Goal: Task Accomplishment & Management: Manage account settings

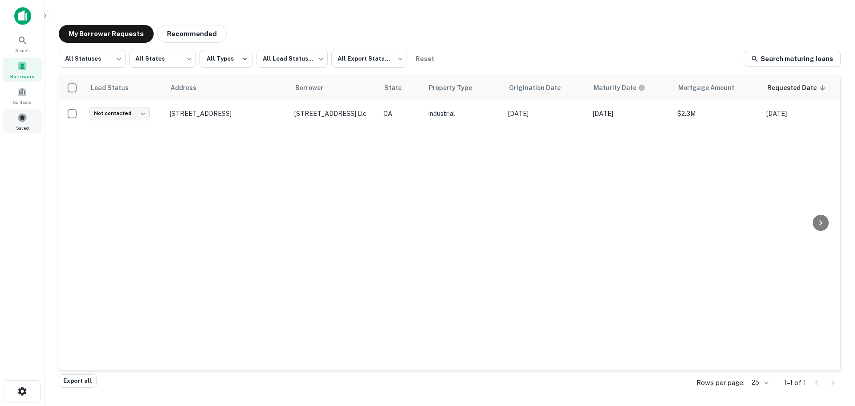
click at [18, 118] on div "Saved" at bounding box center [22, 121] width 39 height 24
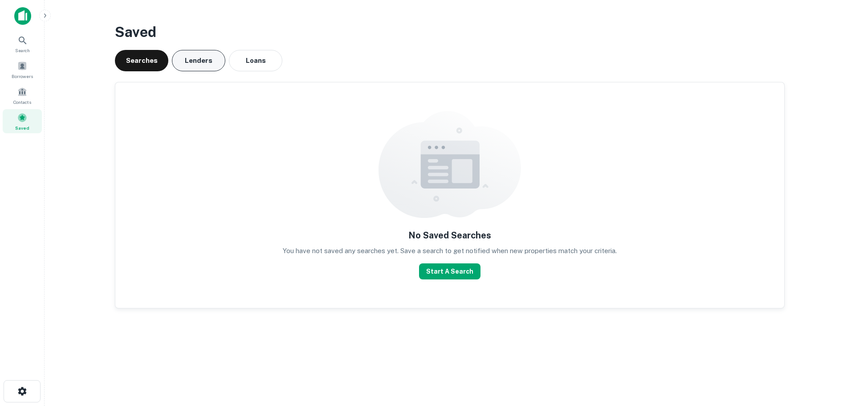
click at [198, 66] on button "Lenders" at bounding box center [198, 60] width 53 height 21
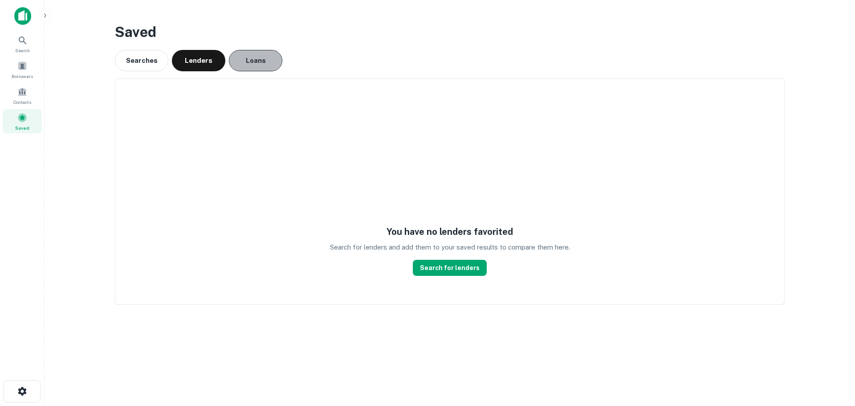
click at [263, 60] on button "Loans" at bounding box center [255, 60] width 53 height 21
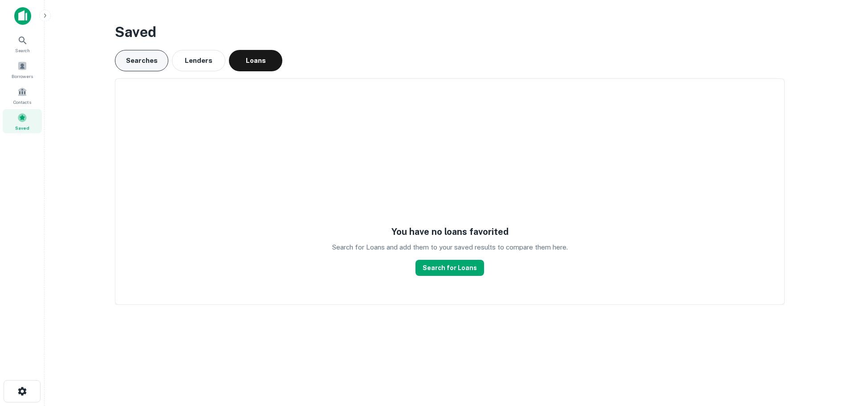
click at [140, 61] on button "Searches" at bounding box center [141, 60] width 53 height 21
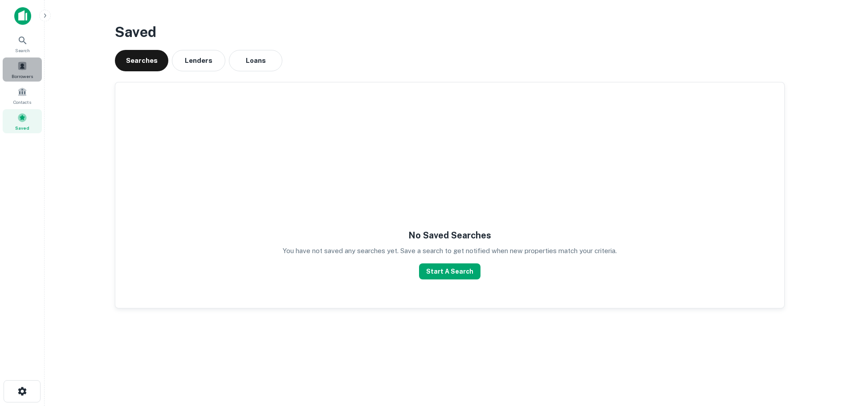
click at [26, 68] on span at bounding box center [22, 66] width 10 height 10
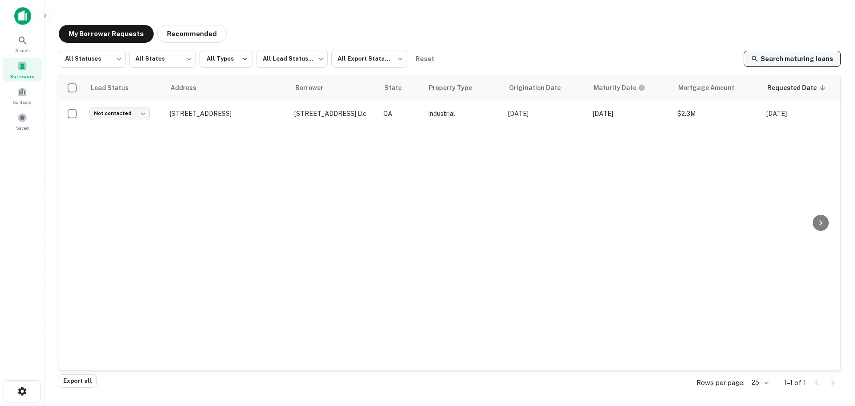
click at [797, 64] on link "Search maturing loans" at bounding box center [792, 59] width 97 height 16
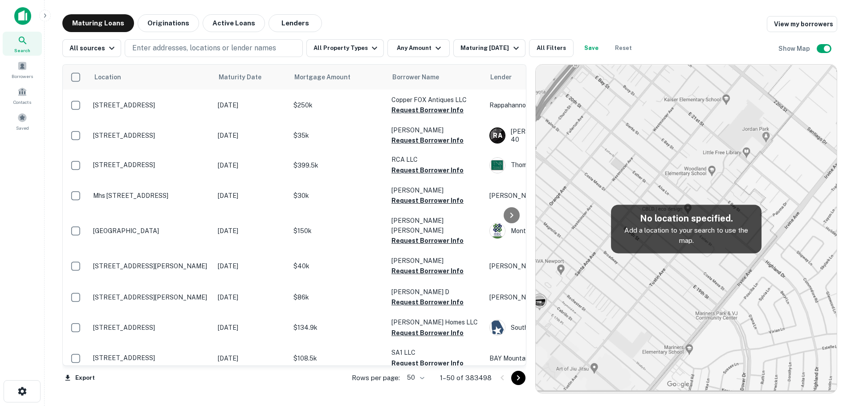
click at [27, 14] on img at bounding box center [22, 16] width 17 height 18
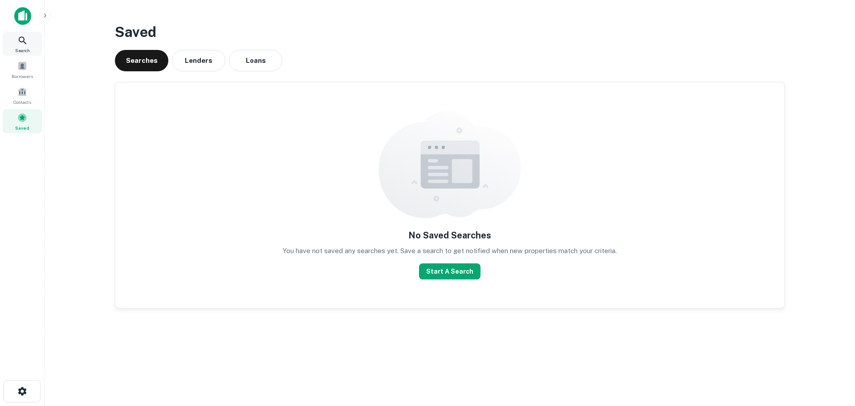
click at [21, 43] on icon at bounding box center [22, 40] width 11 height 11
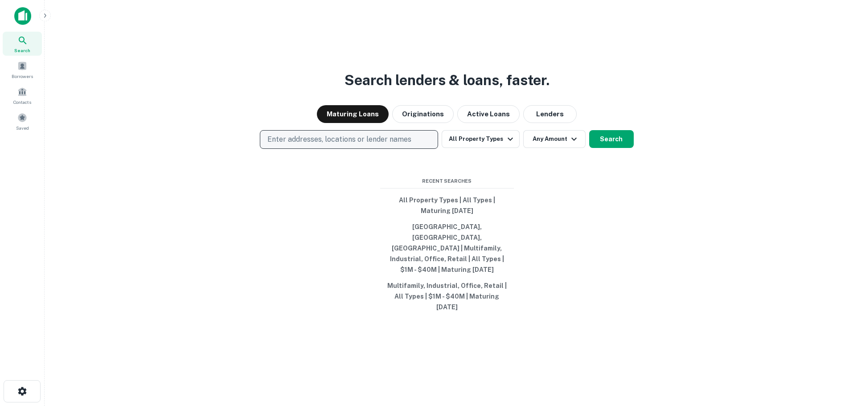
click at [410, 145] on p "Enter addresses, locations or lender names" at bounding box center [339, 139] width 144 height 11
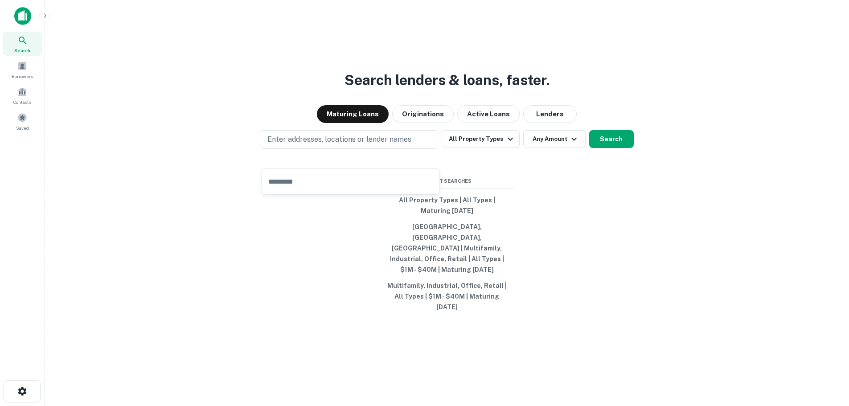
click at [218, 101] on div "Search lenders & loans, faster. Maturing Loans Originations Active Loans Lender…" at bounding box center [447, 224] width 790 height 406
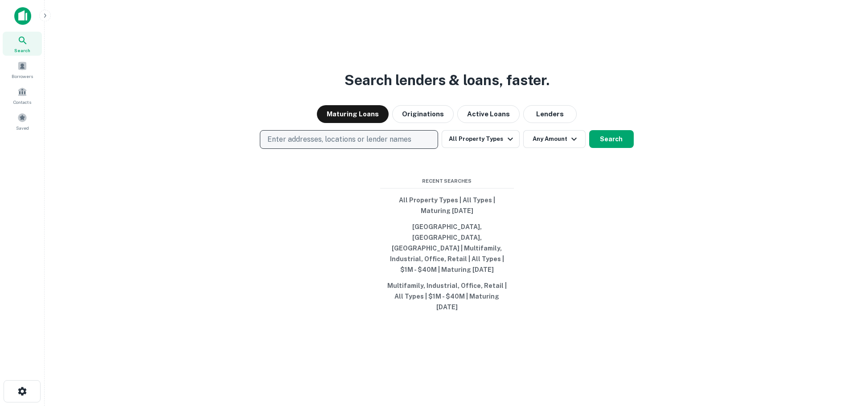
click at [298, 145] on p "Enter addresses, locations or lender names" at bounding box center [339, 139] width 144 height 11
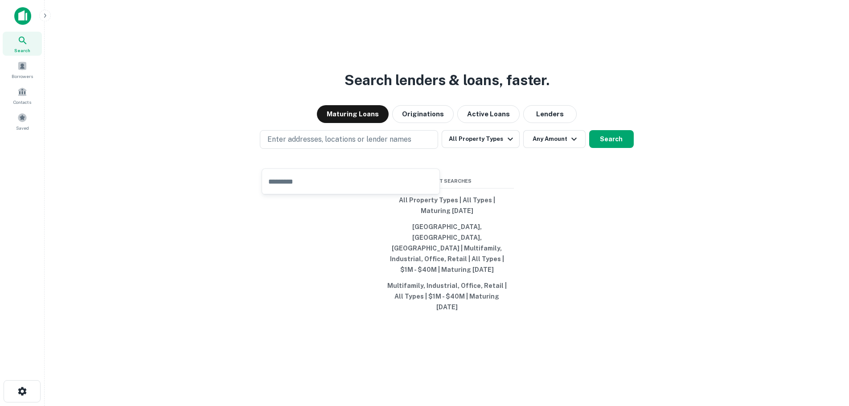
click at [255, 68] on div "Search lenders & loans, faster. Maturing Loans Originations Active Loans Lender…" at bounding box center [447, 224] width 790 height 406
click at [253, 85] on div "Search lenders & loans, faster. Maturing Loans Originations Active Loans Lender…" at bounding box center [447, 224] width 790 height 406
click at [257, 149] on div "Enter addresses, locations or lender names All Property Types Any Amount Search" at bounding box center [447, 139] width 790 height 19
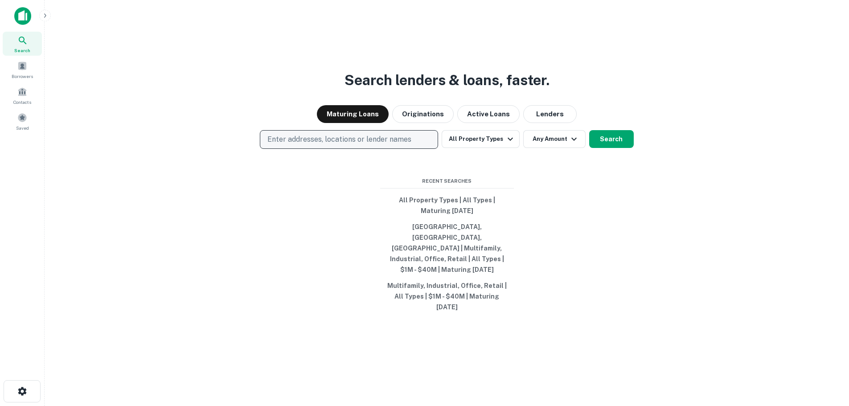
click at [287, 145] on p "Enter addresses, locations or lender names" at bounding box center [339, 139] width 144 height 11
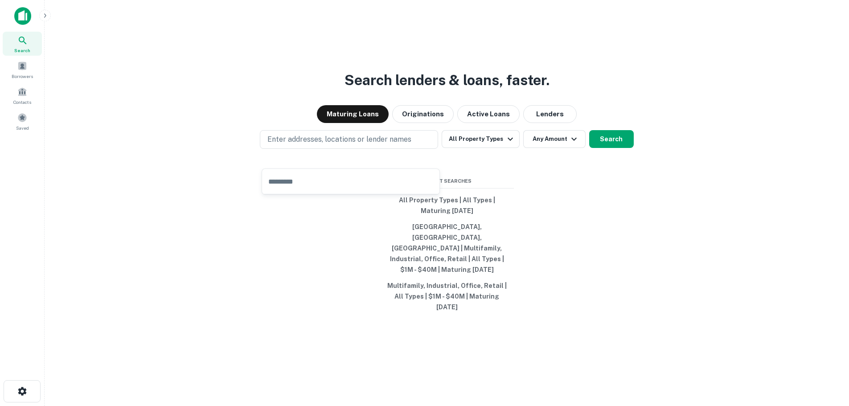
click at [241, 114] on div "Search lenders & loans, faster. Maturing Loans Originations Active Loans Lender…" at bounding box center [447, 224] width 790 height 406
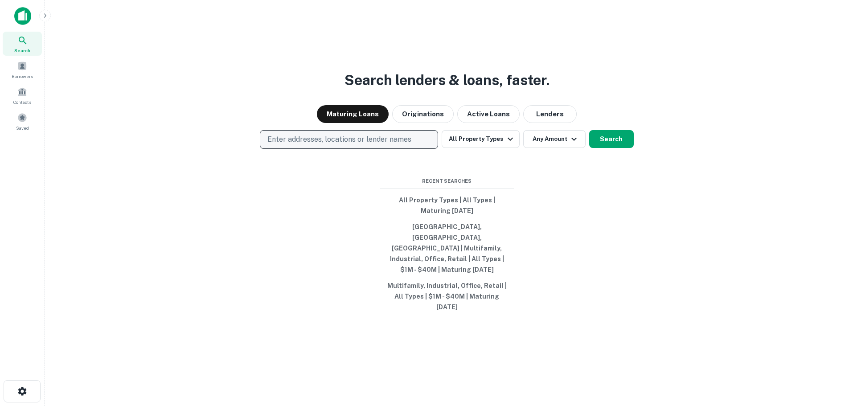
click at [294, 149] on button "Enter addresses, locations or lender names" at bounding box center [349, 139] width 178 height 19
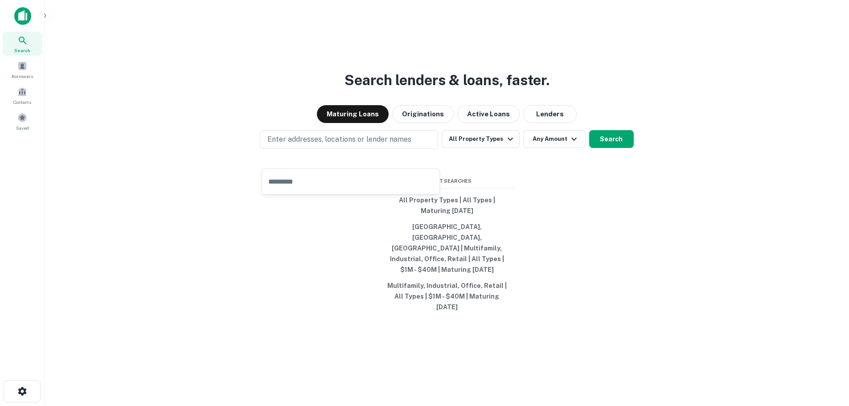
click at [510, 87] on h3 "Search lenders & loans, faster." at bounding box center [446, 79] width 205 height 21
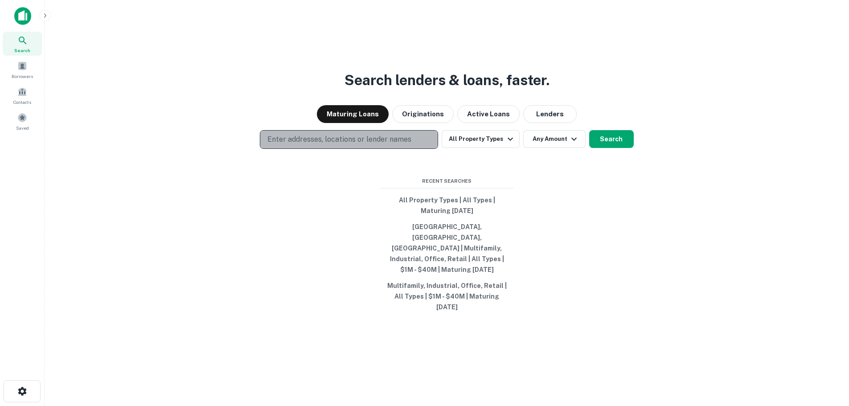
click at [388, 149] on button "Enter addresses, locations or lender names" at bounding box center [349, 139] width 178 height 19
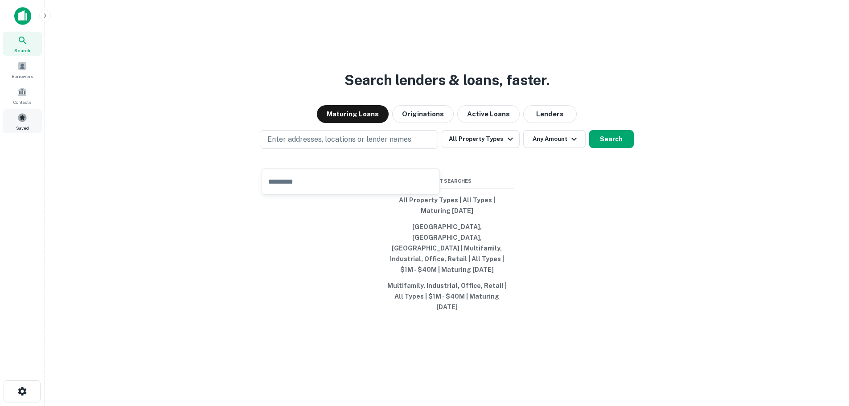
click at [20, 127] on span "Saved" at bounding box center [22, 127] width 13 height 7
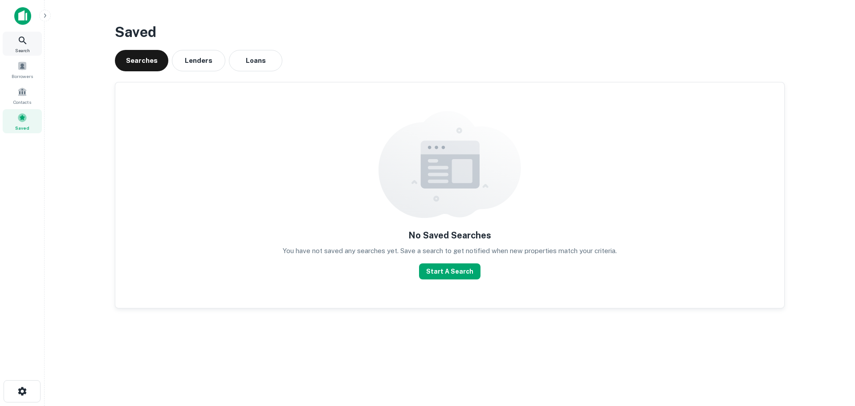
click at [20, 50] on span "Search" at bounding box center [22, 50] width 15 height 7
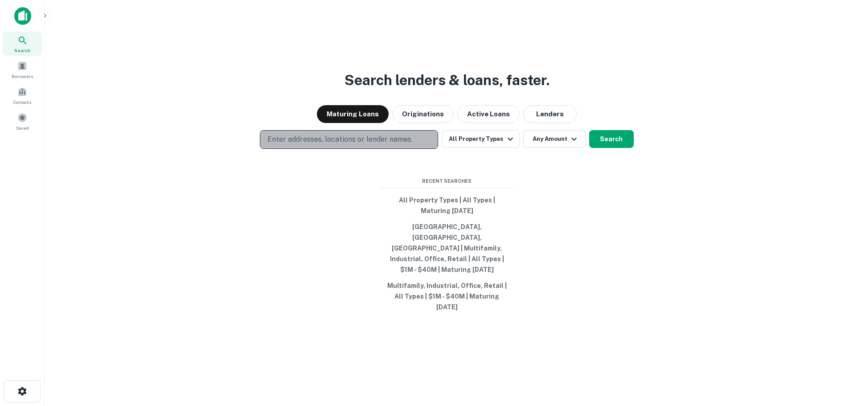
click at [350, 149] on button "Enter addresses, locations or lender names" at bounding box center [349, 139] width 178 height 19
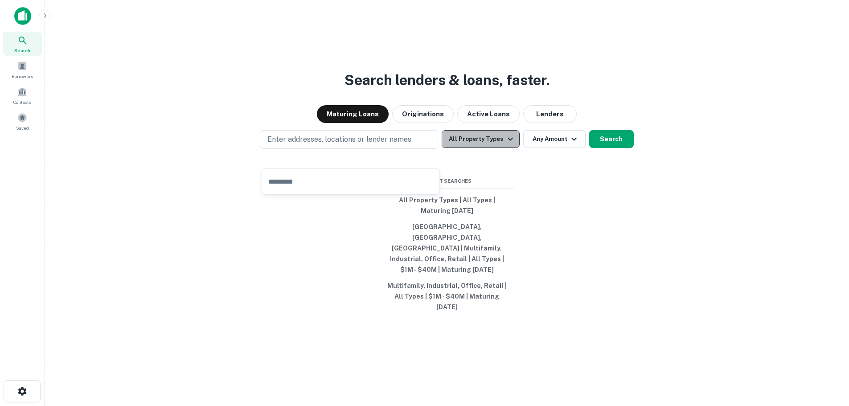
click at [486, 148] on button "All Property Types" at bounding box center [480, 139] width 78 height 18
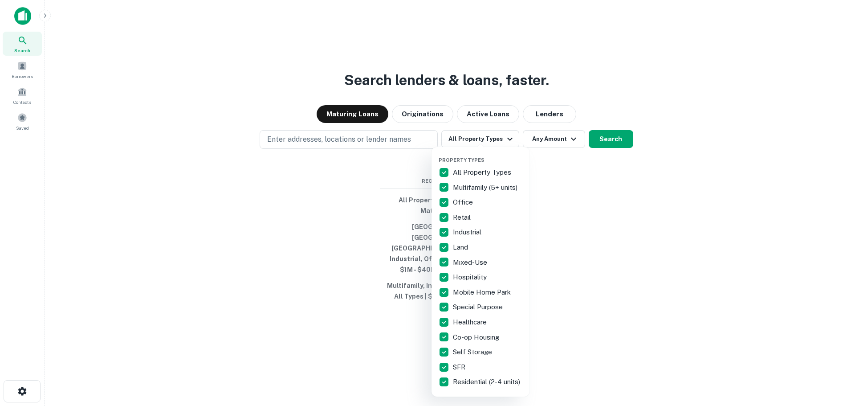
click at [455, 175] on p "All Property Types" at bounding box center [483, 172] width 60 height 11
click at [460, 191] on p "Multifamily (5+ units)" at bounding box center [486, 187] width 66 height 11
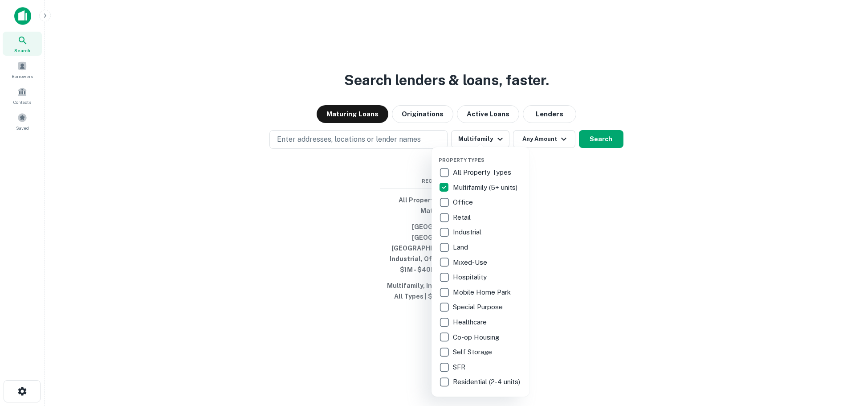
click at [458, 203] on p "Office" at bounding box center [464, 202] width 22 height 11
click at [462, 215] on p "Retail" at bounding box center [463, 217] width 20 height 11
click at [461, 237] on p "Industrial" at bounding box center [468, 232] width 30 height 11
click at [472, 267] on p "Mixed-Use" at bounding box center [471, 262] width 36 height 11
click at [473, 280] on p "Hospitality" at bounding box center [471, 277] width 36 height 11
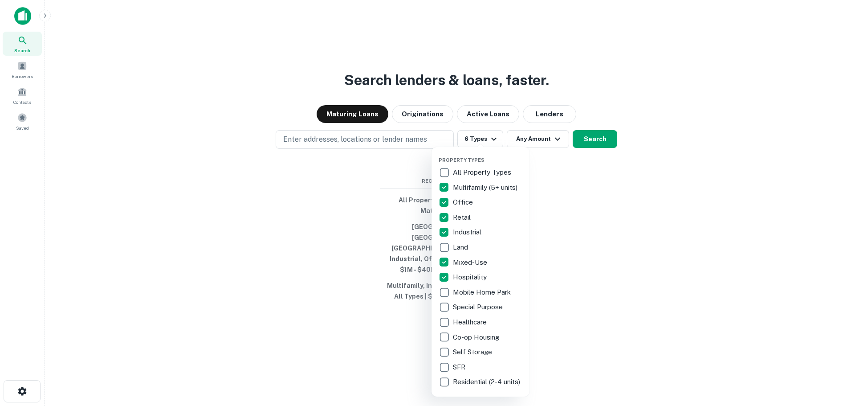
click at [608, 153] on div at bounding box center [427, 203] width 855 height 406
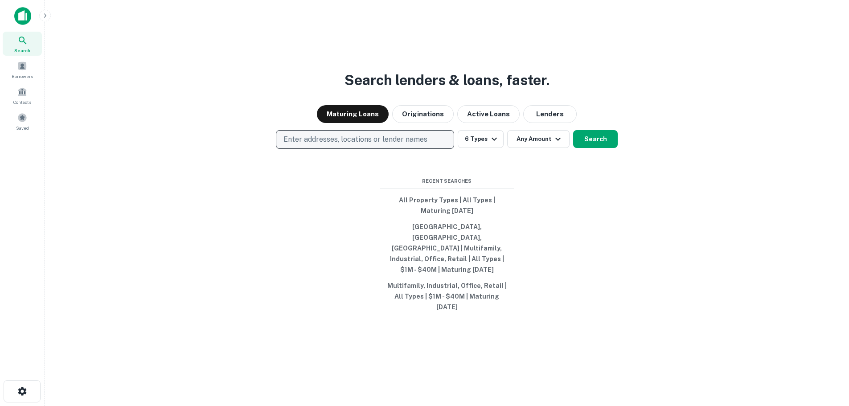
click at [332, 149] on button "Enter addresses, locations or lender names" at bounding box center [365, 139] width 178 height 19
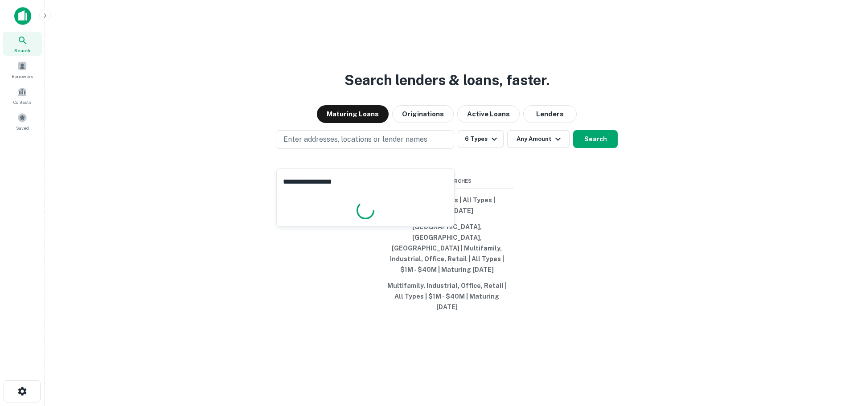
click at [363, 184] on input "**********" at bounding box center [365, 181] width 177 height 25
type input "**********"
click at [349, 185] on input "**********" at bounding box center [365, 181] width 177 height 25
click at [318, 145] on p "Enter addresses, locations or lender names" at bounding box center [355, 139] width 144 height 11
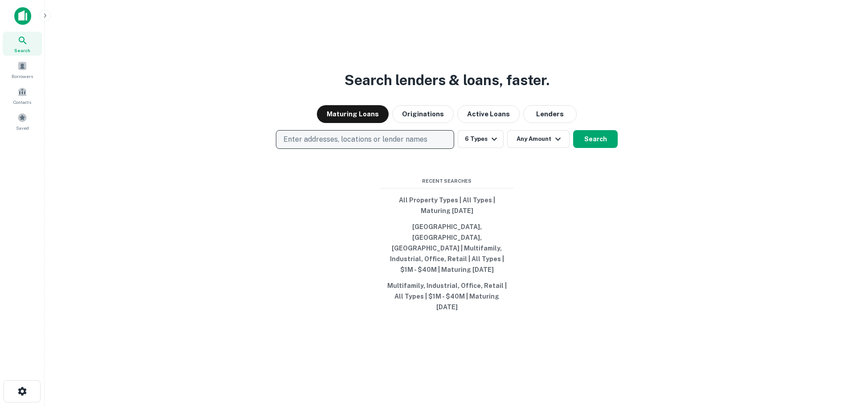
click at [318, 145] on p "Enter addresses, locations or lender names" at bounding box center [355, 139] width 144 height 11
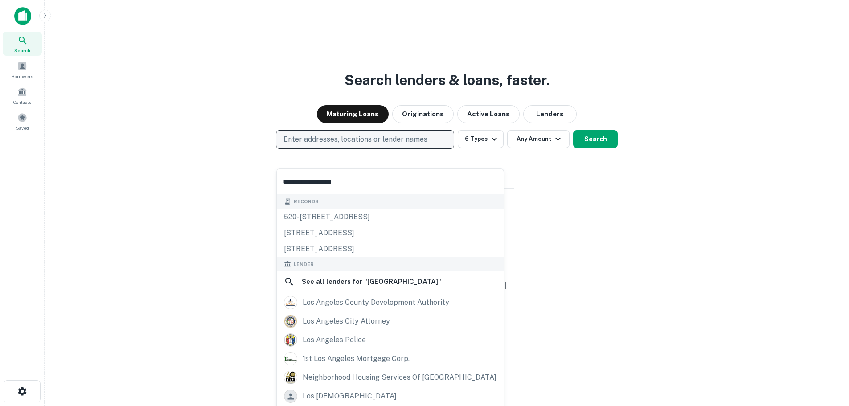
click at [402, 147] on button "Enter addresses, locations or lender names" at bounding box center [365, 139] width 178 height 19
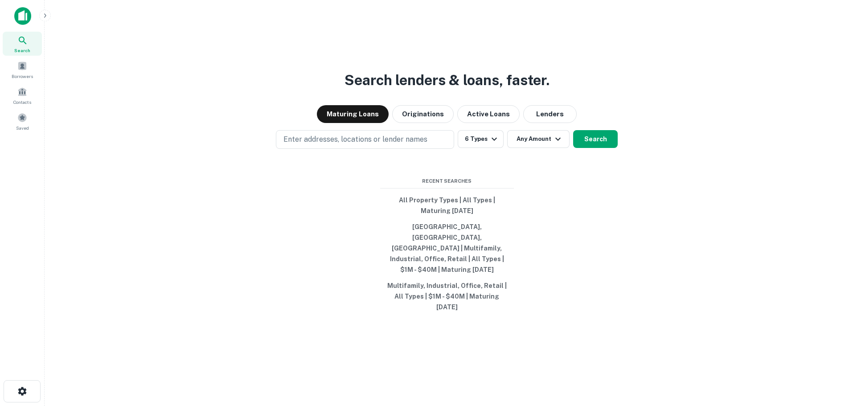
click at [243, 149] on div "Enter addresses, locations or lender names 6 Types Any Amount Search" at bounding box center [447, 139] width 790 height 19
click at [474, 148] on button "6 Types" at bounding box center [480, 139] width 46 height 18
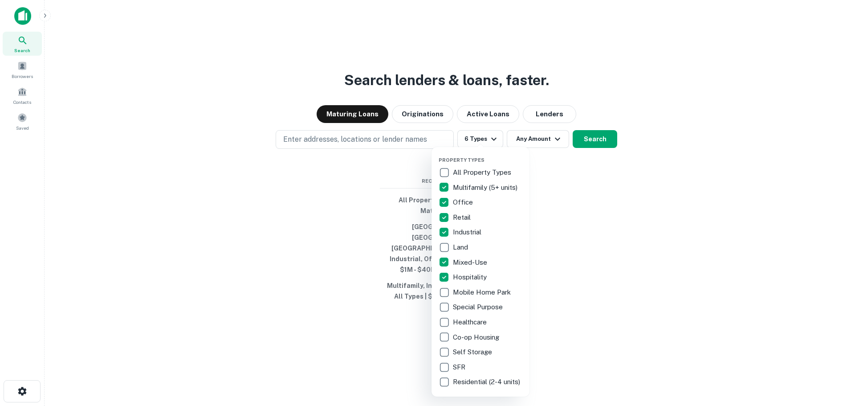
click at [536, 152] on div at bounding box center [427, 203] width 855 height 406
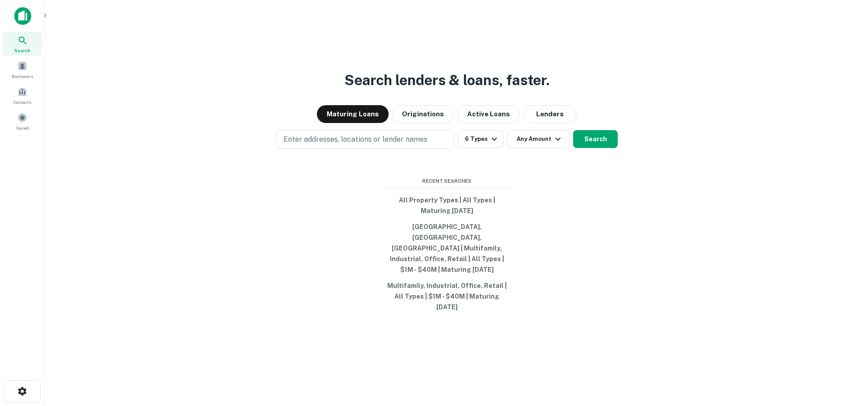
click at [543, 148] on button "Any Amount" at bounding box center [538, 139] width 62 height 18
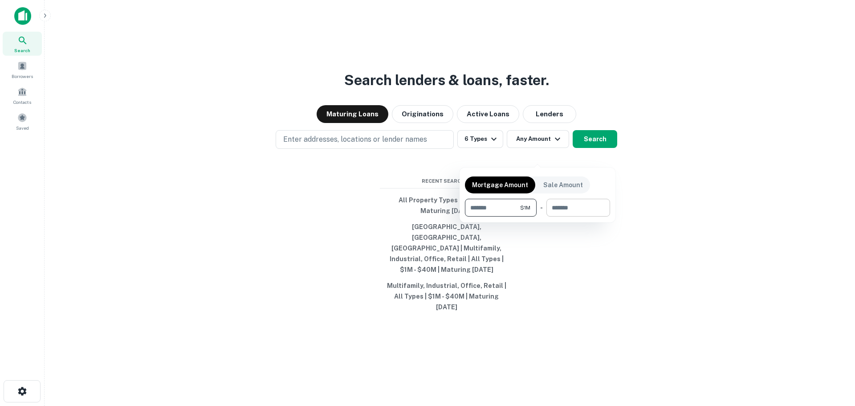
type input "*******"
click at [561, 202] on input "number" at bounding box center [575, 208] width 57 height 18
type input "********"
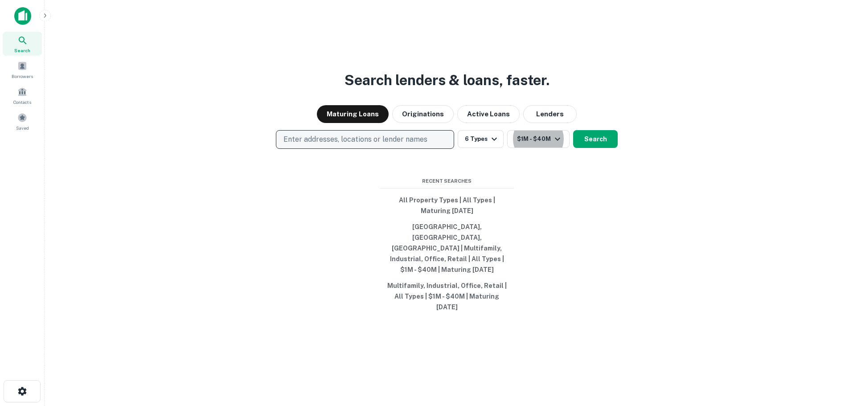
click at [400, 145] on p "Enter addresses, locations or lender names" at bounding box center [355, 139] width 144 height 11
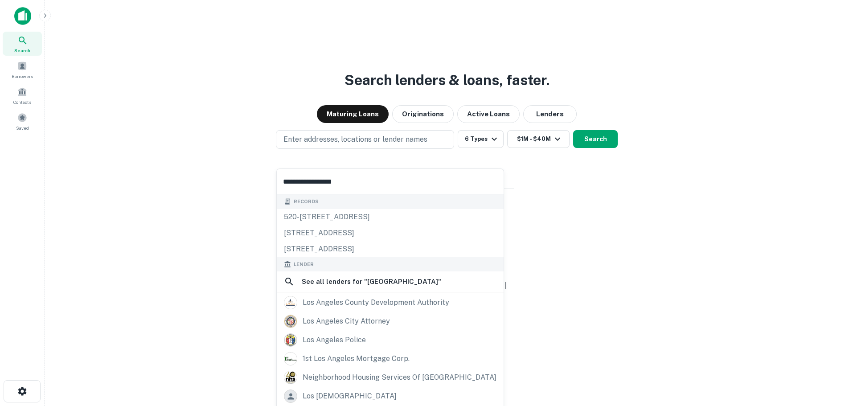
click at [363, 186] on input "**********" at bounding box center [390, 181] width 227 height 25
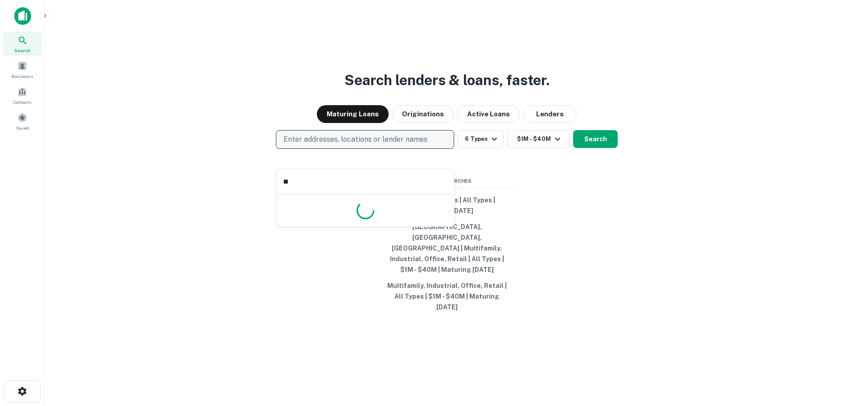
type input "*"
type input "**********"
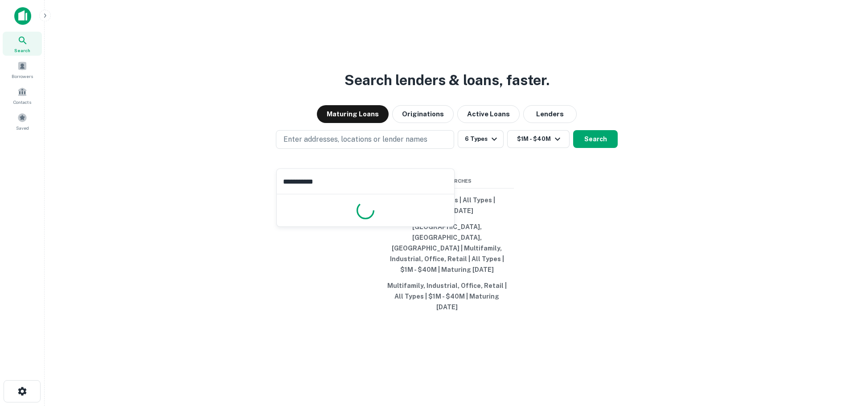
click at [359, 201] on div at bounding box center [365, 210] width 177 height 32
click at [266, 317] on div "Search lenders & loans, faster. Maturing Loans Originations Active Loans Lender…" at bounding box center [447, 224] width 790 height 406
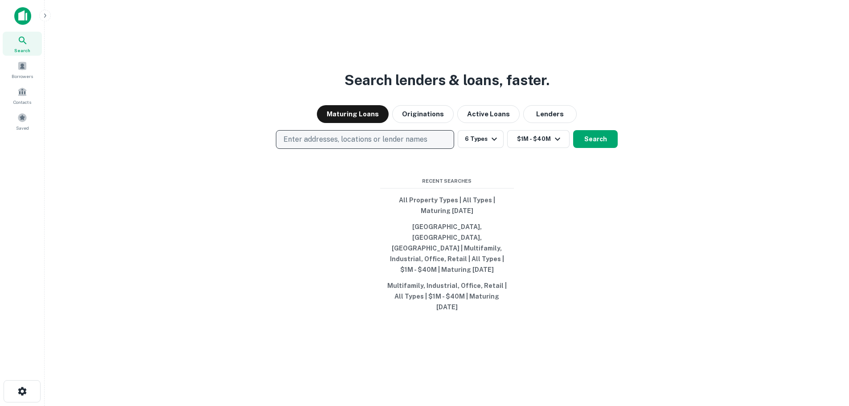
click at [326, 164] on div "Search lenders & loans, faster. Maturing Loans Originations Active Loans Lender…" at bounding box center [447, 224] width 790 height 406
click at [328, 145] on p "Enter addresses, locations or lender names" at bounding box center [355, 139] width 144 height 11
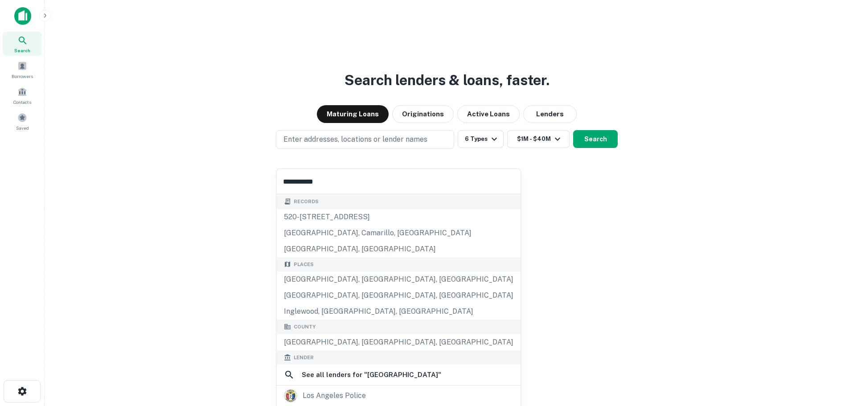
click at [241, 74] on div "Search lenders & loans, faster. Maturing Loans Originations Active Loans Lender…" at bounding box center [447, 224] width 790 height 406
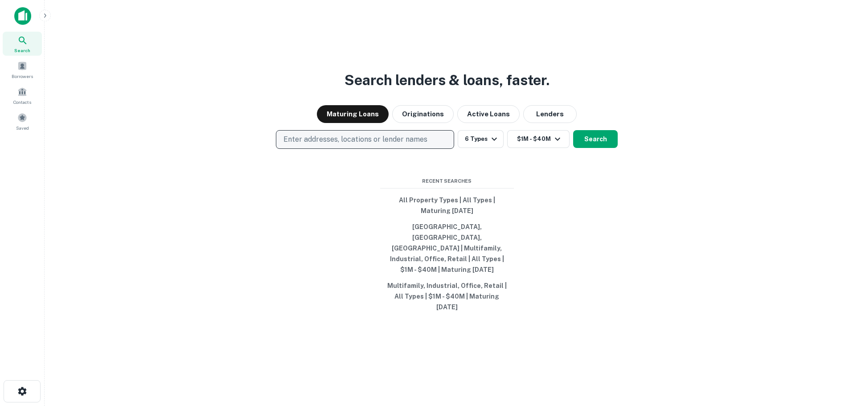
click at [295, 148] on button "Enter addresses, locations or lender names" at bounding box center [365, 139] width 178 height 19
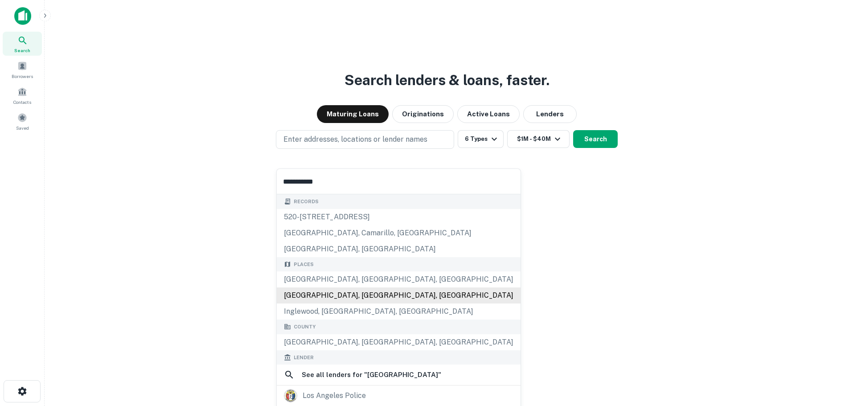
click at [294, 297] on div "Los Angeles County, CA, USA" at bounding box center [399, 295] width 244 height 16
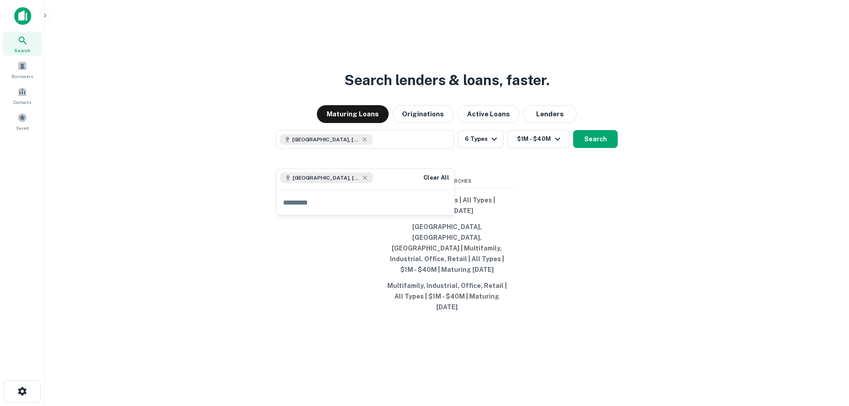
click at [572, 178] on div "Search lenders & loans, faster. Maturing Loans Originations Active Loans Lender…" at bounding box center [447, 224] width 790 height 406
click at [584, 148] on button "Search" at bounding box center [595, 139] width 45 height 18
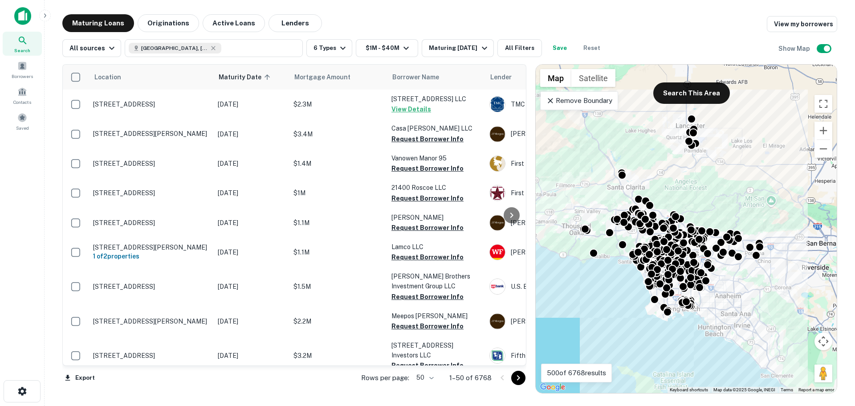
drag, startPoint x: 787, startPoint y: 136, endPoint x: 704, endPoint y: 192, distance: 99.7
click at [700, 204] on div "To activate drag with keyboard, press Alt + Enter. Once in keyboard drag state,…" at bounding box center [686, 229] width 301 height 328
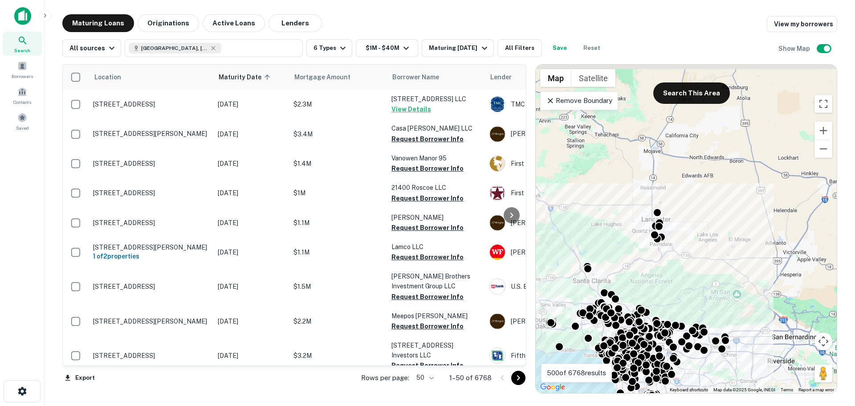
drag, startPoint x: 741, startPoint y: 181, endPoint x: 734, endPoint y: 199, distance: 19.4
click at [734, 199] on div "To activate drag with keyboard, press Alt + Enter. Once in keyboard drag state,…" at bounding box center [686, 229] width 301 height 328
click at [733, 198] on div "To activate drag with keyboard, press Alt + Enter. Once in keyboard drag state,…" at bounding box center [686, 229] width 301 height 328
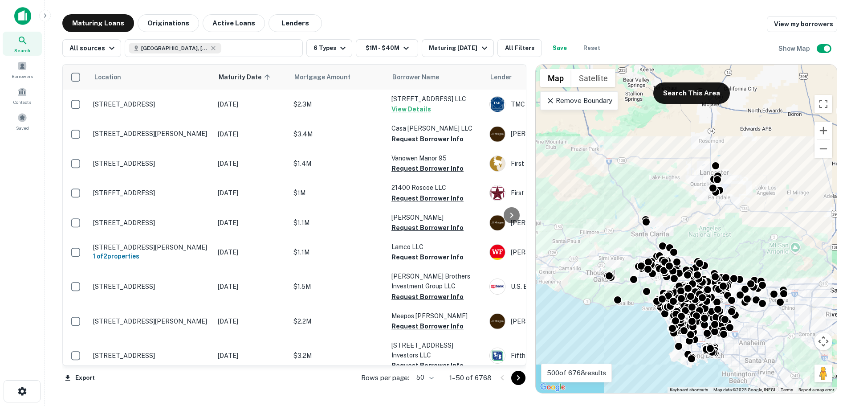
drag, startPoint x: 685, startPoint y: 248, endPoint x: 746, endPoint y: 200, distance: 77.7
click at [746, 200] on div "To activate drag with keyboard, press Alt + Enter. Once in keyboard drag state,…" at bounding box center [686, 229] width 301 height 328
click at [824, 149] on button "Zoom out" at bounding box center [824, 149] width 18 height 18
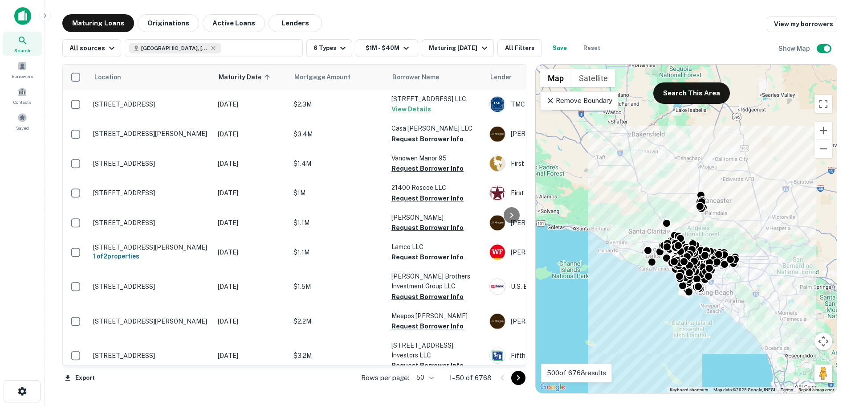
click at [642, 191] on div "To activate drag with keyboard, press Alt + Enter. Once in keyboard drag state,…" at bounding box center [686, 229] width 301 height 328
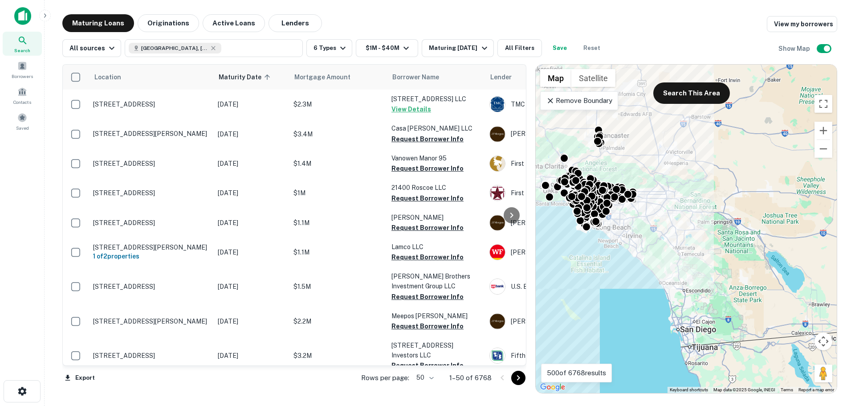
drag, startPoint x: 642, startPoint y: 191, endPoint x: 601, endPoint y: 141, distance: 64.9
click at [576, 142] on div "To activate drag with keyboard, press Alt + Enter. Once in keyboard drag state,…" at bounding box center [686, 229] width 301 height 328
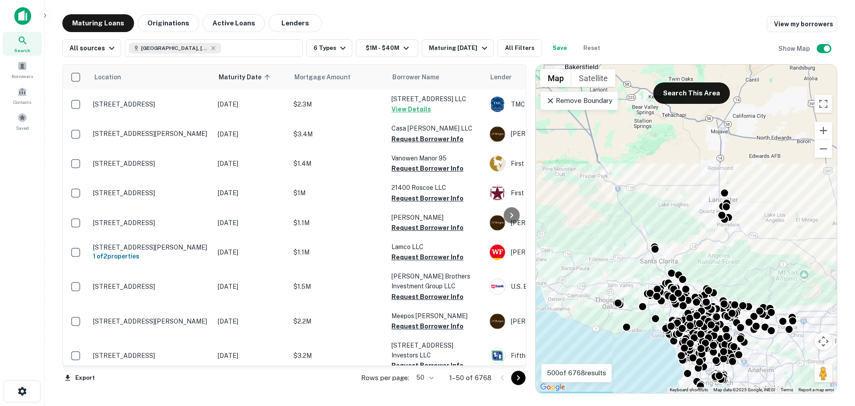
click at [545, 98] on div "Remove Boundary" at bounding box center [579, 100] width 78 height 19
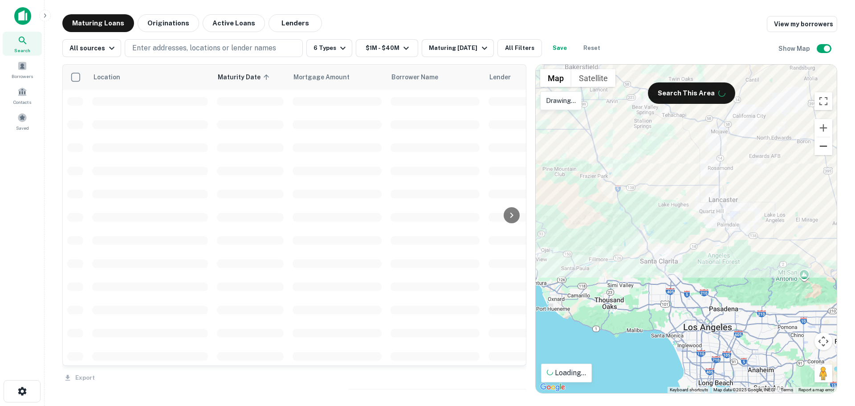
click at [821, 144] on button "Zoom out" at bounding box center [824, 146] width 18 height 18
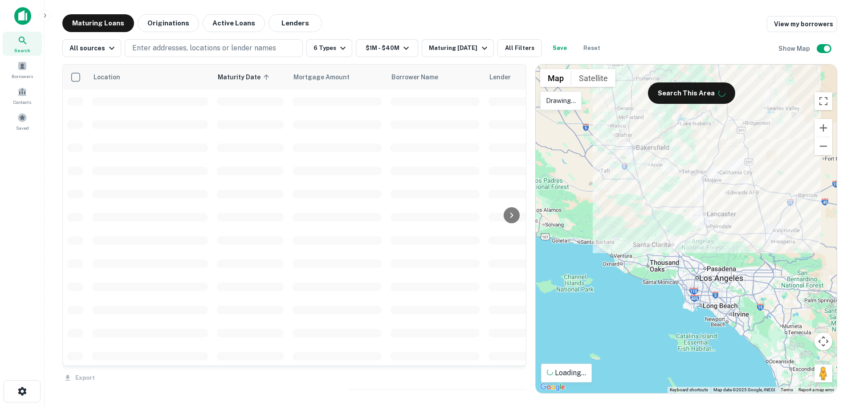
click at [439, 208] on td at bounding box center [435, 216] width 98 height 23
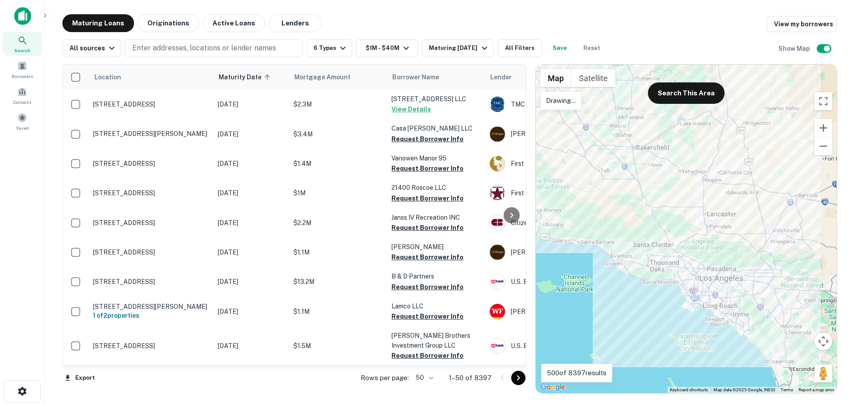
drag, startPoint x: 747, startPoint y: 234, endPoint x: 602, endPoint y: 126, distance: 180.4
click at [747, 234] on div at bounding box center [686, 229] width 301 height 328
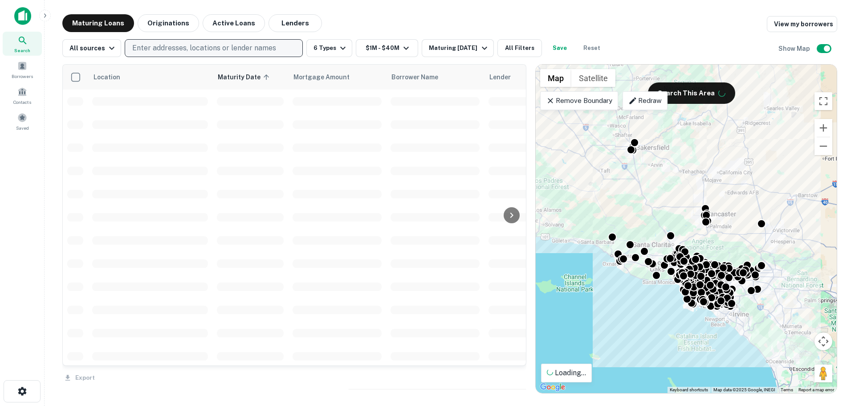
click at [171, 45] on p "Enter addresses, locations or lender names" at bounding box center [204, 48] width 144 height 11
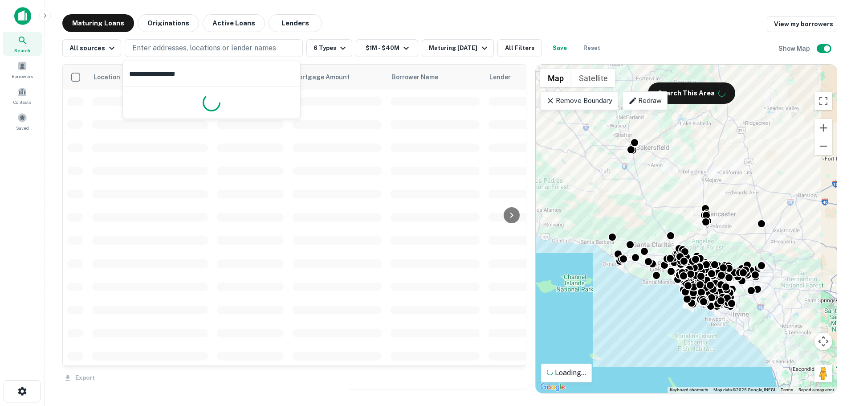
type input "**********"
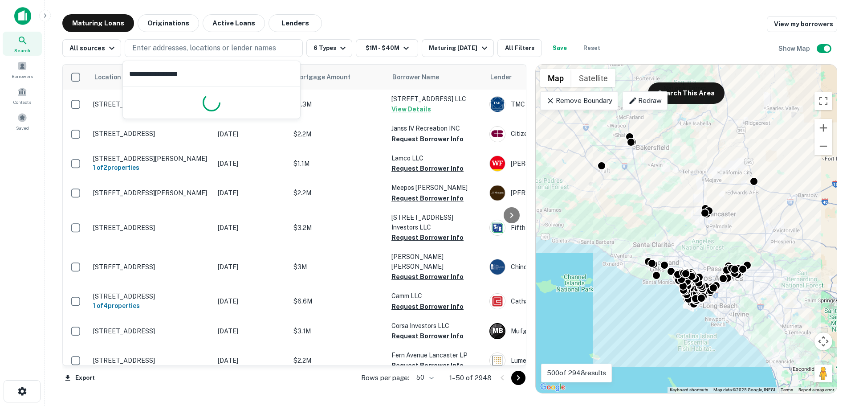
drag, startPoint x: 209, startPoint y: 77, endPoint x: 32, endPoint y: 49, distance: 179.4
click at [32, 49] on body "Search Borrowers Contacts Saved Maturing Loans Originations Active Loans Lender…" at bounding box center [427, 203] width 855 height 406
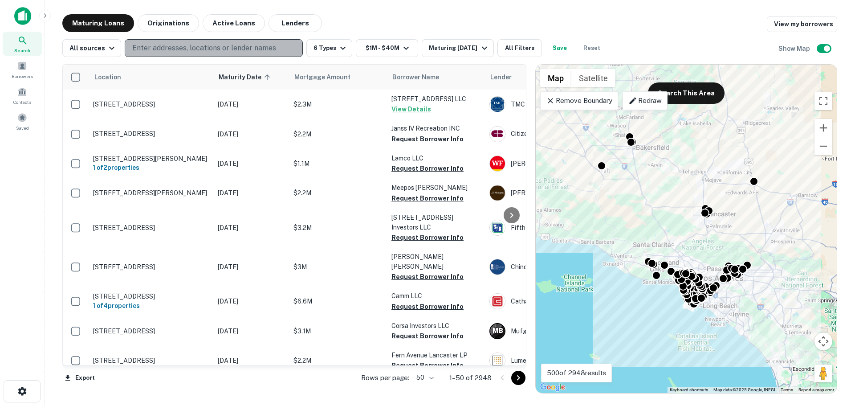
click at [192, 55] on button "Enter addresses, locations or lender names" at bounding box center [214, 48] width 178 height 18
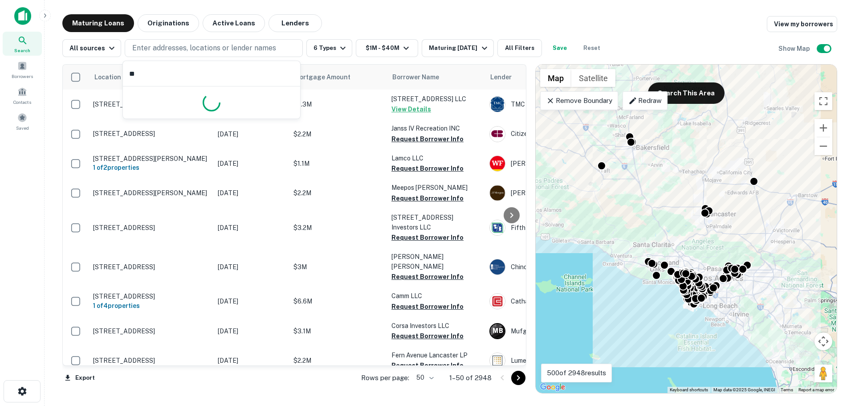
type input "*"
click at [355, 18] on div "Maturing Loans Originations Active Loans Lenders View my borrowers" at bounding box center [449, 23] width 775 height 18
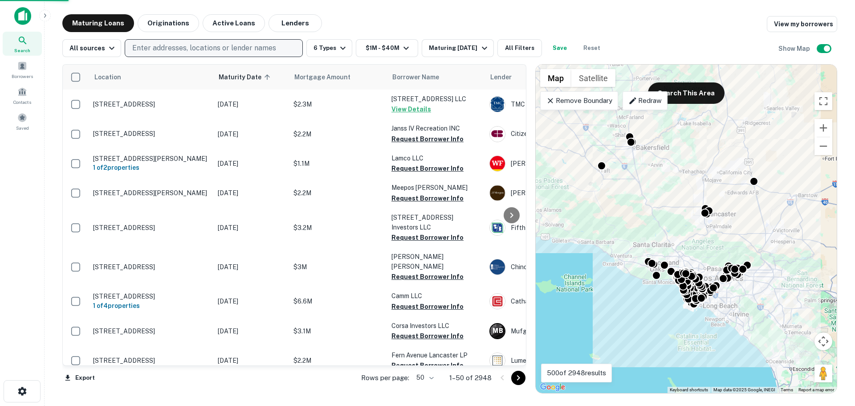
click at [214, 43] on p "Enter addresses, locations or lender names" at bounding box center [204, 48] width 144 height 11
type input "**********"
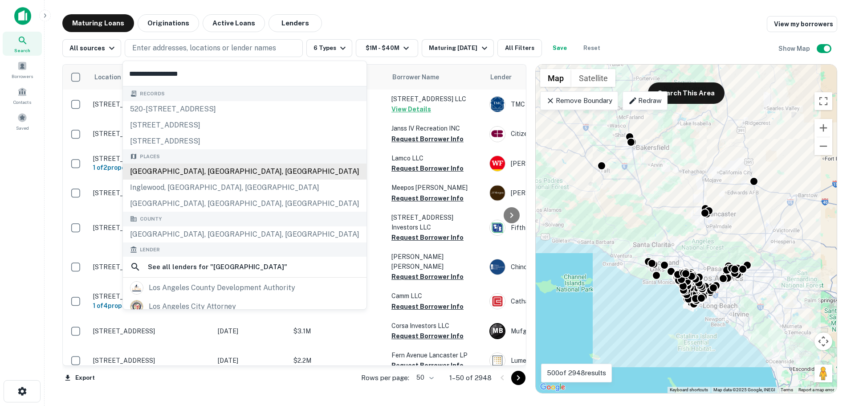
click at [193, 176] on div "Places Los Angeles County, CA, USA Inglewood, CA, USA El Camino Village, CA, USA" at bounding box center [245, 180] width 244 height 63
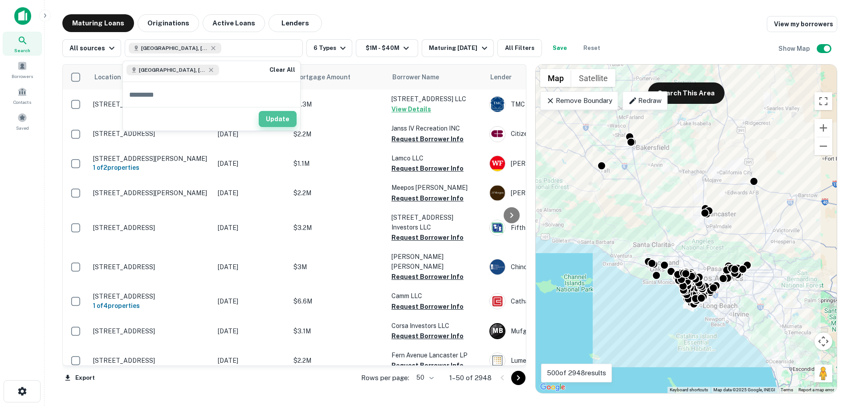
click at [275, 115] on button "Update" at bounding box center [278, 119] width 38 height 16
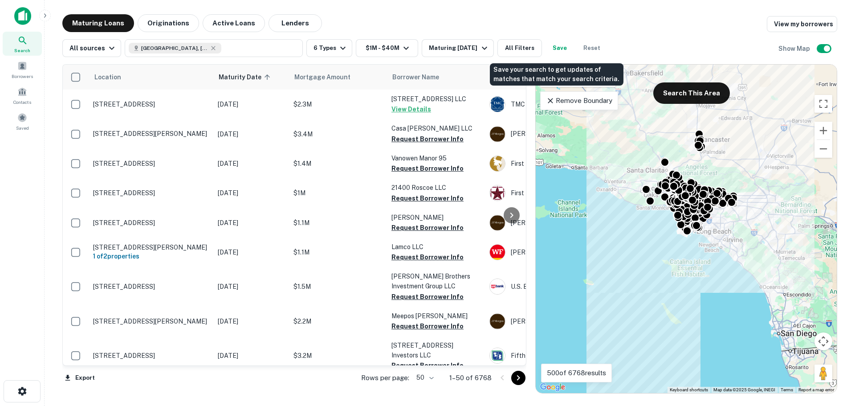
click at [577, 38] on div "All sources Los Angeles County, CA, USA 6 Types $1M - $40M Maturing In 1 Year A…" at bounding box center [449, 44] width 775 height 25
click at [551, 46] on button "Save" at bounding box center [560, 48] width 29 height 18
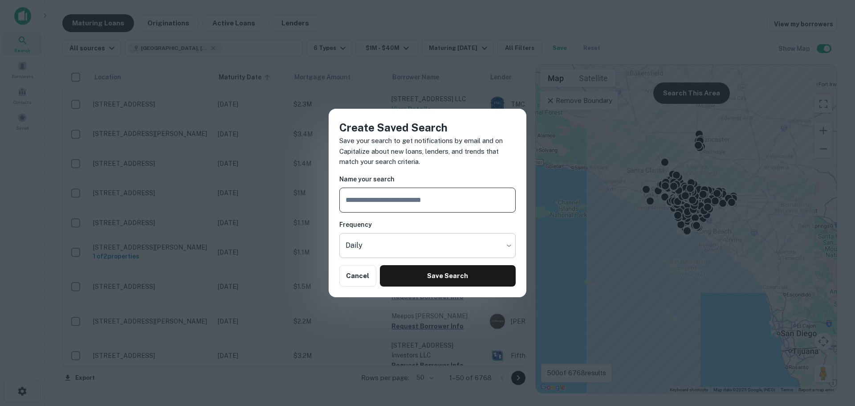
click at [350, 251] on body "Search Borrowers Contacts Saved Maturing Loans Originations Active Loans Lender…" at bounding box center [427, 203] width 855 height 406
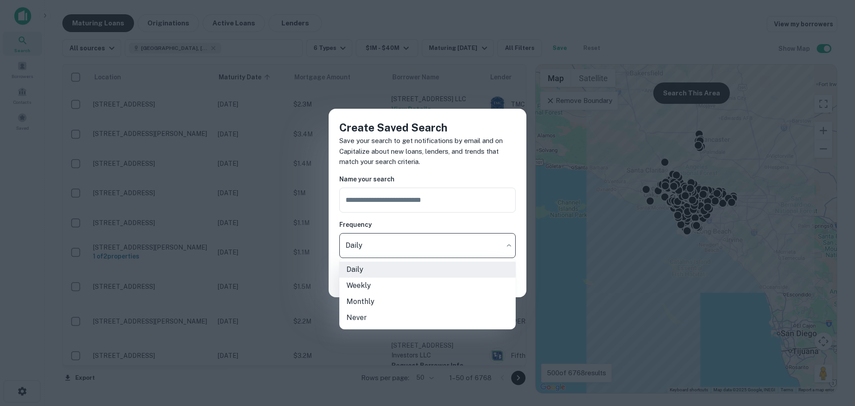
click at [355, 245] on div at bounding box center [427, 203] width 855 height 406
click at [394, 247] on body "Search Borrowers Contacts Saved Maturing Loans Originations Active Loans Lender…" at bounding box center [427, 203] width 855 height 406
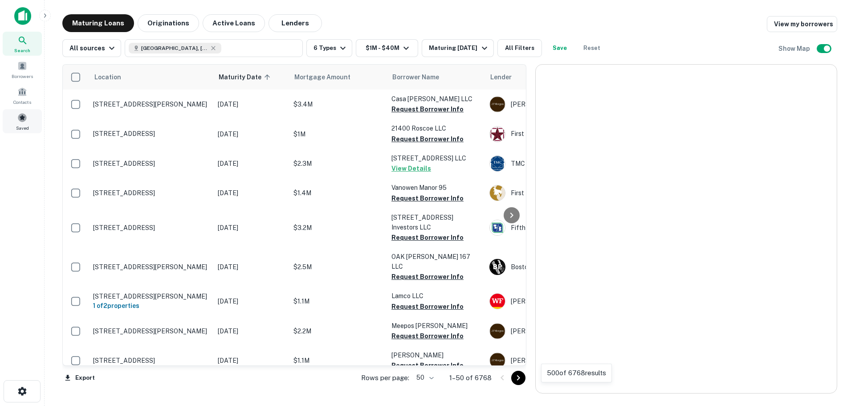
click at [14, 127] on div "Saved" at bounding box center [22, 121] width 39 height 24
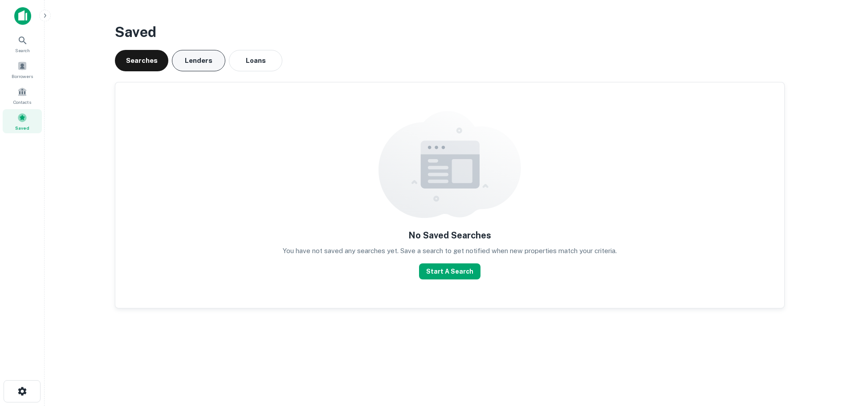
click at [208, 53] on button "Lenders" at bounding box center [198, 60] width 53 height 21
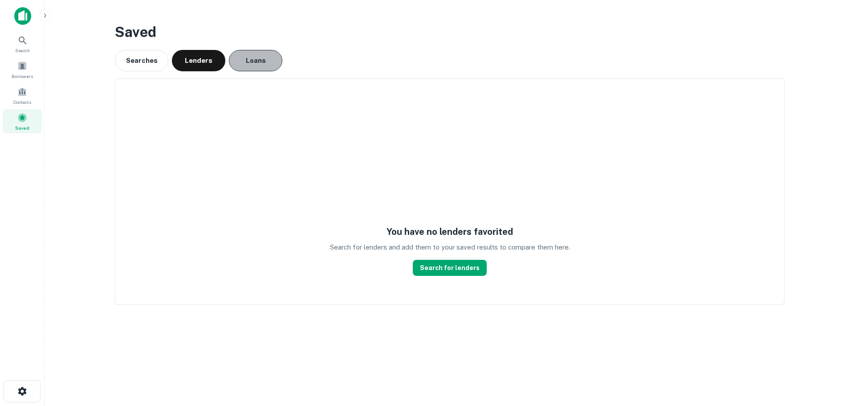
click at [254, 61] on button "Loans" at bounding box center [255, 60] width 53 height 21
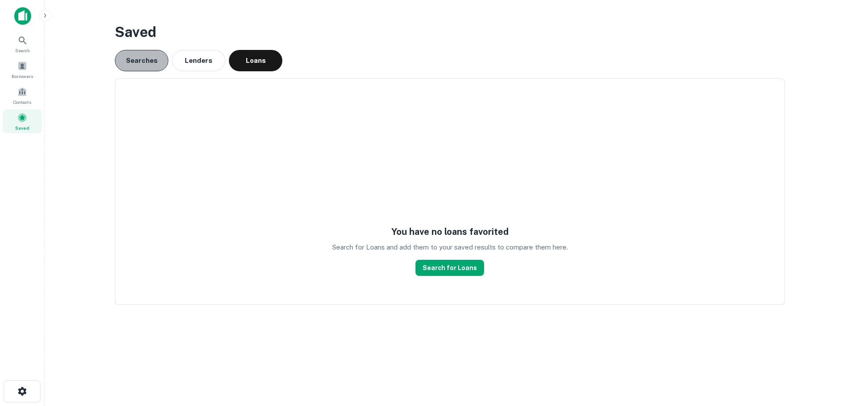
click at [143, 57] on button "Searches" at bounding box center [141, 60] width 53 height 21
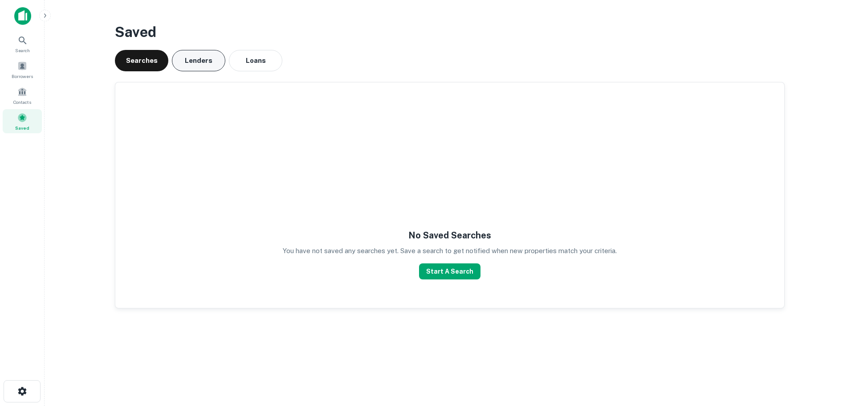
click at [186, 65] on button "Lenders" at bounding box center [198, 60] width 53 height 21
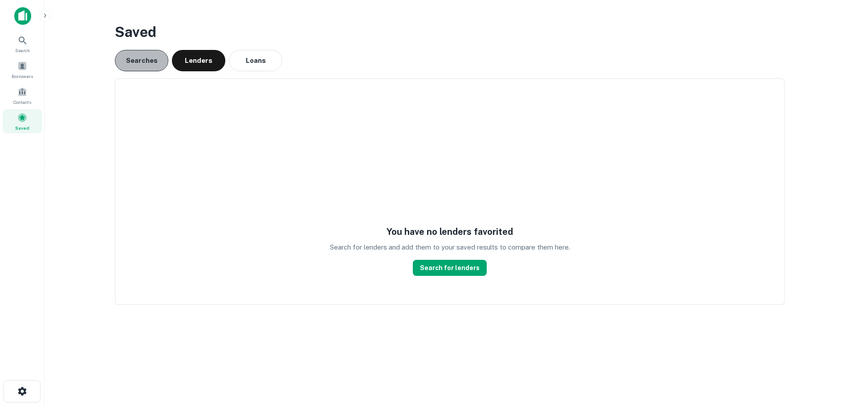
click at [124, 62] on button "Searches" at bounding box center [141, 60] width 53 height 21
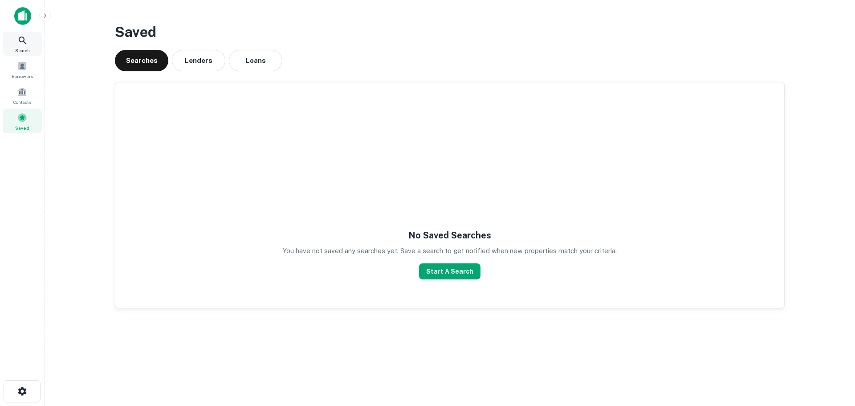
click at [32, 49] on div "Search" at bounding box center [22, 44] width 39 height 24
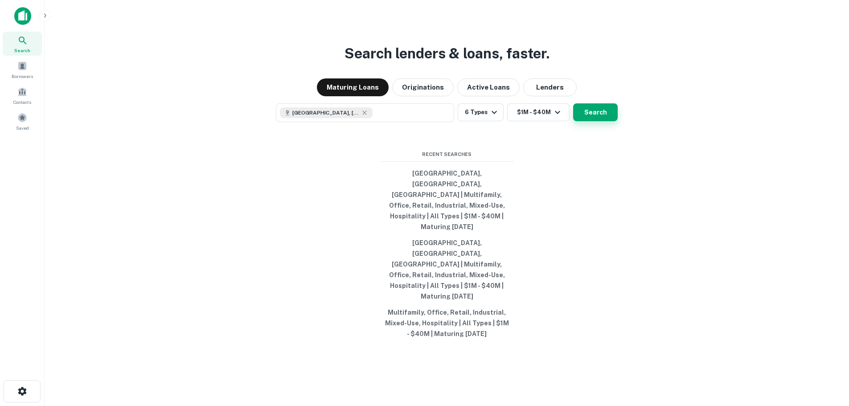
click at [600, 121] on button "Search" at bounding box center [595, 112] width 45 height 18
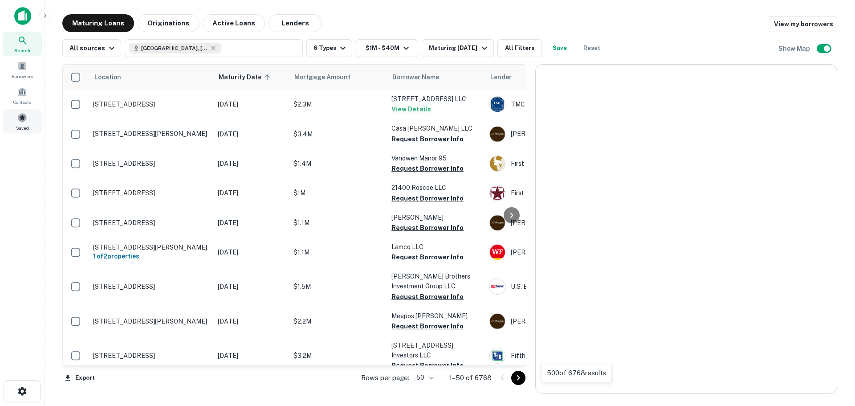
click at [36, 122] on div "Saved" at bounding box center [22, 121] width 39 height 24
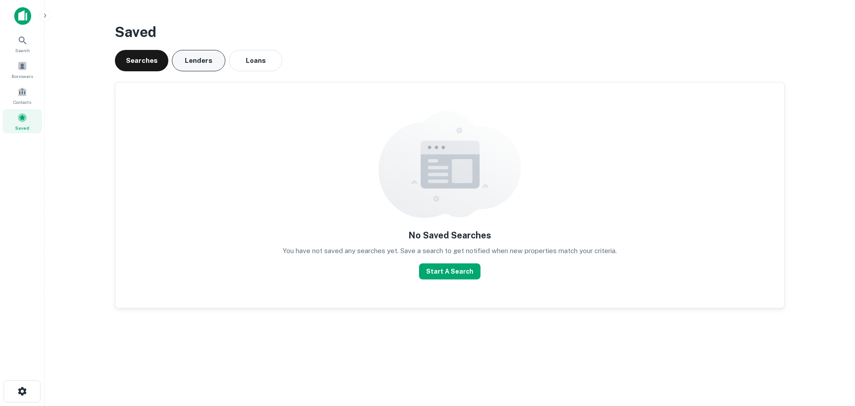
click at [180, 61] on button "Lenders" at bounding box center [198, 60] width 53 height 21
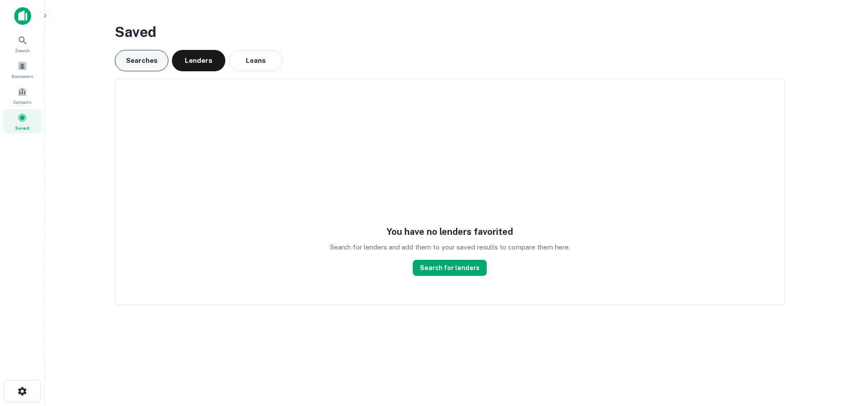
click at [142, 65] on button "Searches" at bounding box center [141, 60] width 53 height 21
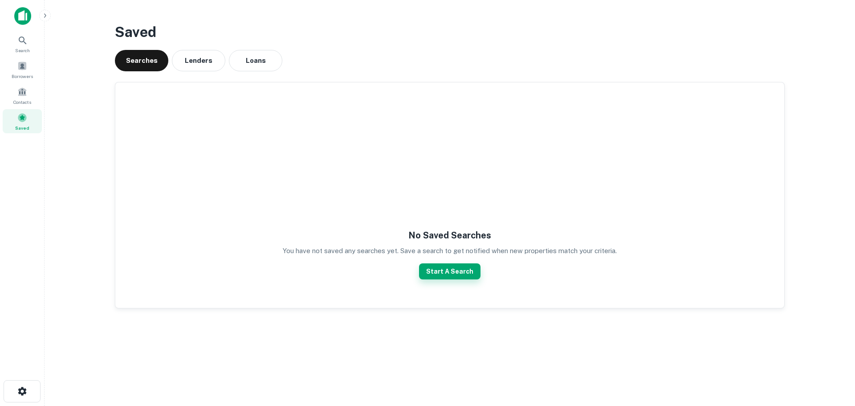
drag, startPoint x: 441, startPoint y: 280, endPoint x: 443, endPoint y: 274, distance: 5.6
click at [442, 278] on div "No Saved Searches You have not saved any searches yet. Save a search to get not…" at bounding box center [449, 194] width 669 height 225
click at [443, 271] on button "Start A Search" at bounding box center [449, 271] width 61 height 16
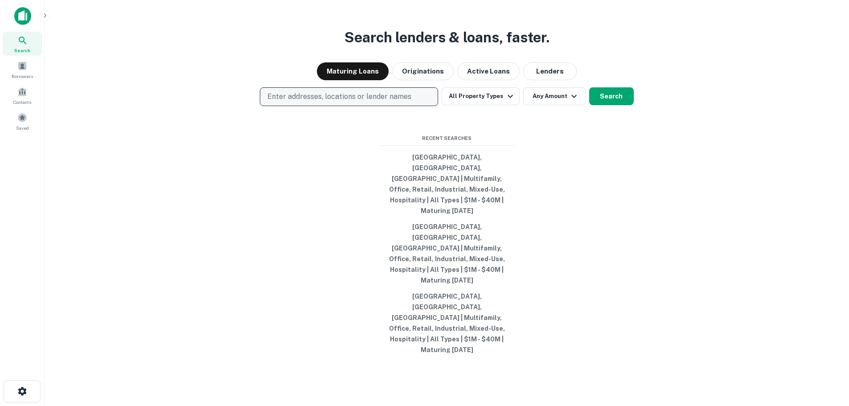
click at [318, 106] on button "Enter addresses, locations or lender names" at bounding box center [349, 96] width 178 height 19
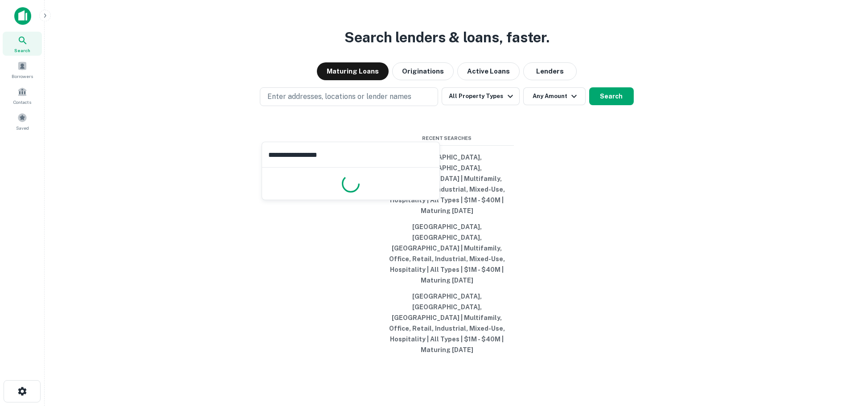
type input "**********"
click at [366, 157] on input "**********" at bounding box center [350, 154] width 177 height 25
click at [305, 102] on p "Enter addresses, locations or lender names" at bounding box center [339, 96] width 144 height 11
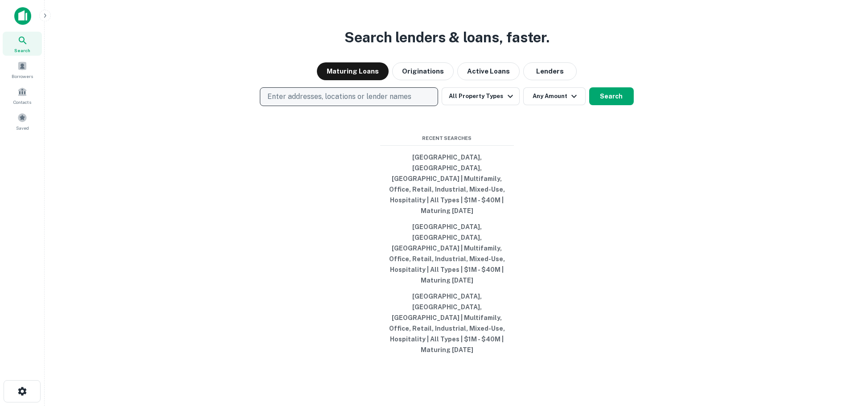
click at [318, 102] on p "Enter addresses, locations or lender names" at bounding box center [339, 96] width 144 height 11
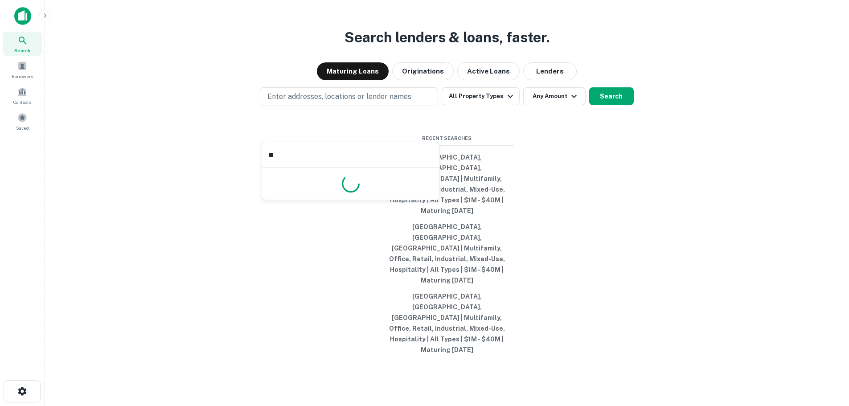
type input "*"
type input "**********"
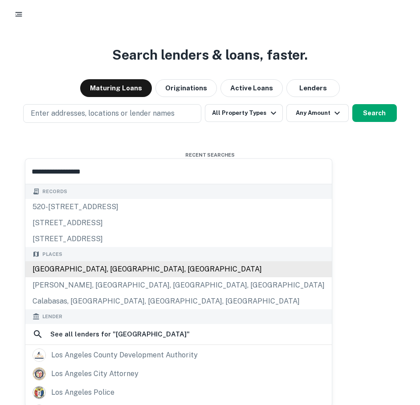
click at [85, 271] on div "Los Angeles, CA, USA" at bounding box center [178, 269] width 306 height 16
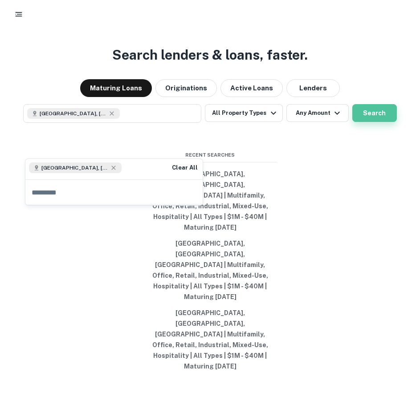
click at [365, 122] on button "Search" at bounding box center [374, 113] width 45 height 18
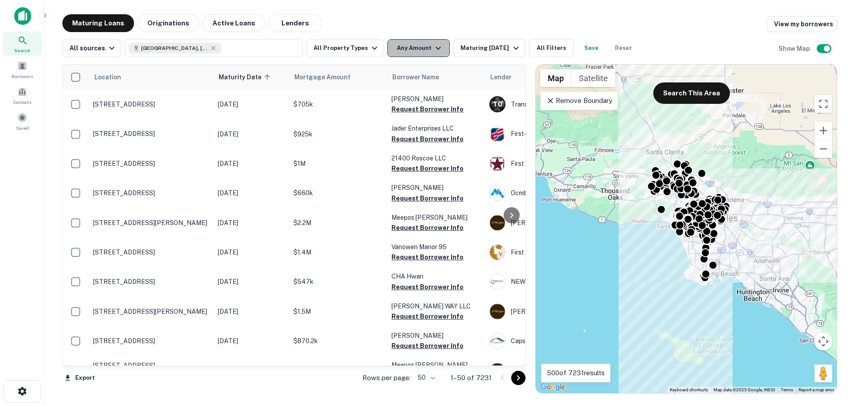
click at [423, 41] on button "Any Amount" at bounding box center [419, 48] width 62 height 18
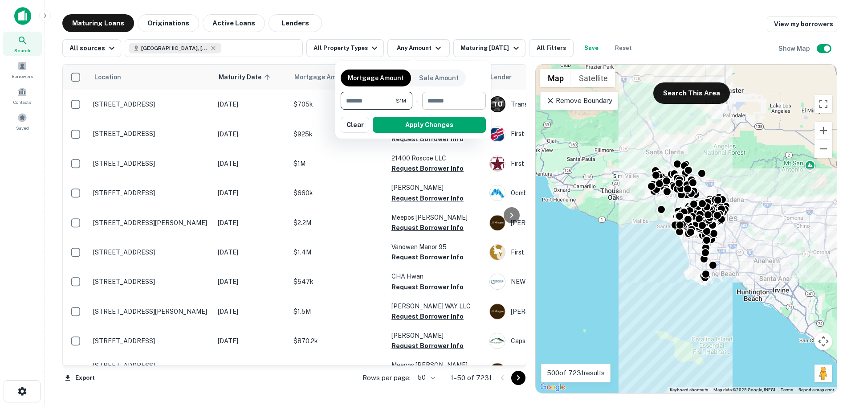
type input "*******"
click at [444, 94] on input "number" at bounding box center [450, 101] width 57 height 18
type input "*"
type input "********"
click at [448, 124] on button "Apply Changes" at bounding box center [429, 125] width 113 height 16
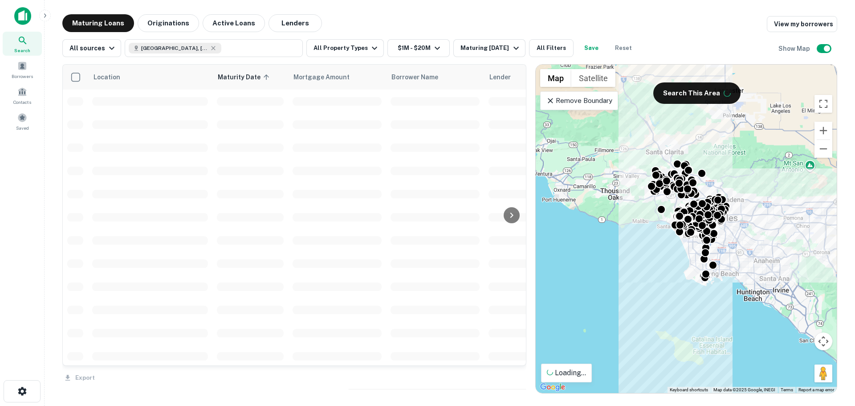
click at [720, 24] on div "Maturing Loans Originations Active Loans Lenders View my borrowers" at bounding box center [449, 23] width 775 height 18
click at [666, 205] on div at bounding box center [661, 209] width 9 height 9
click at [678, 87] on button "Search This Area" at bounding box center [696, 92] width 87 height 21
click at [679, 185] on div at bounding box center [679, 181] width 13 height 13
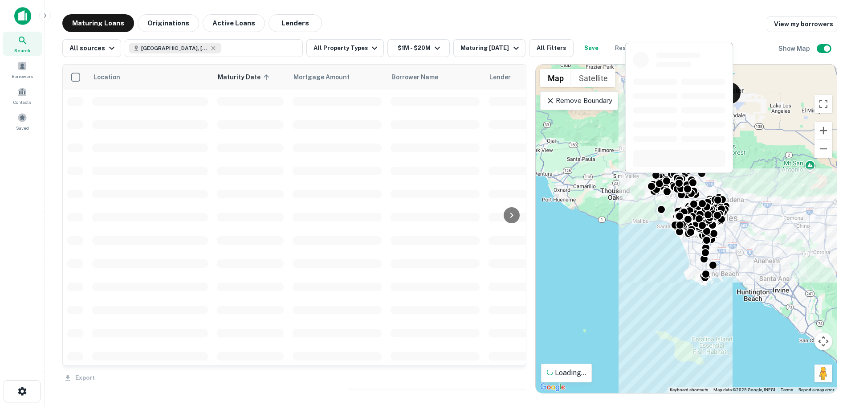
click at [577, 162] on div "To navigate, press the arrow keys. To activate drag with keyboard, press Alt + …" at bounding box center [686, 229] width 301 height 328
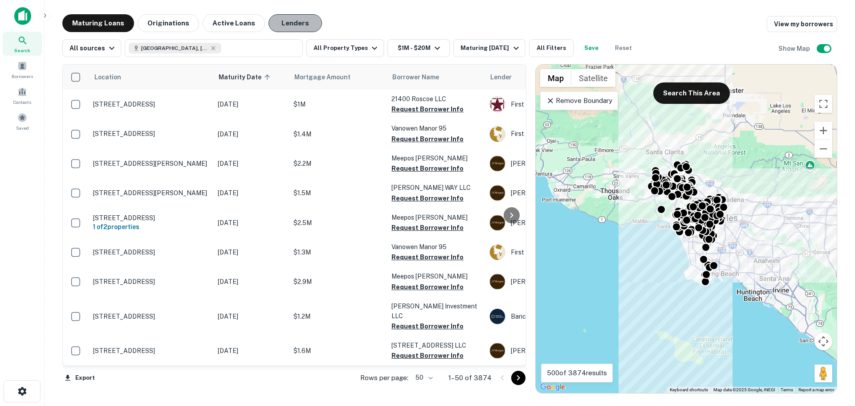
click at [295, 24] on button "Lenders" at bounding box center [295, 23] width 53 height 18
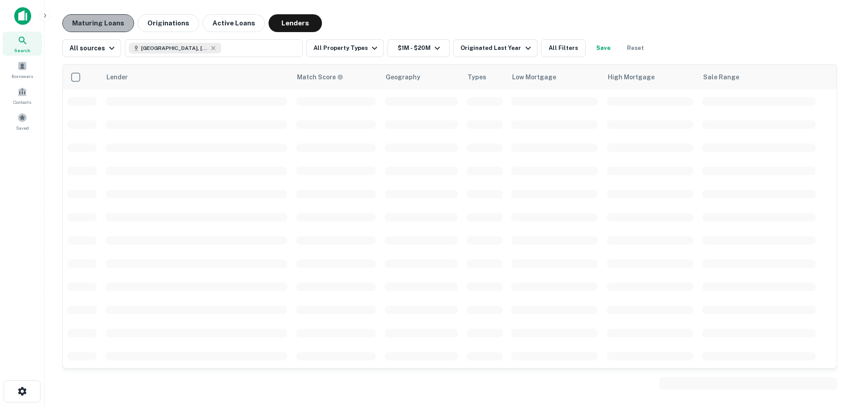
click at [109, 29] on button "Maturing Loans" at bounding box center [98, 23] width 72 height 18
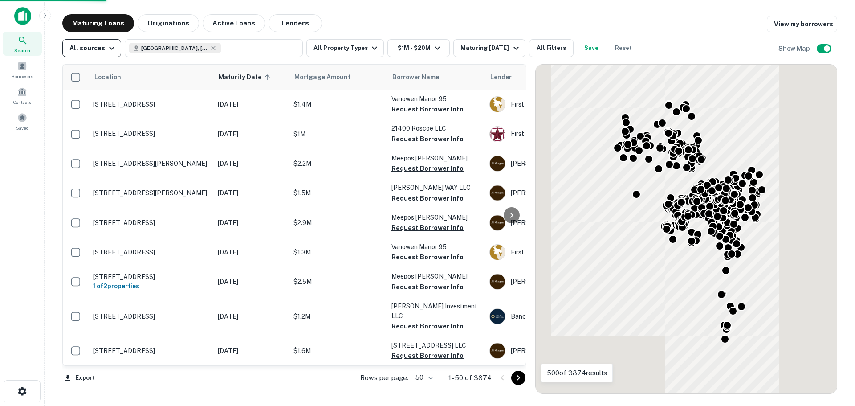
click at [99, 53] on div "All sources" at bounding box center [93, 48] width 48 height 11
click at [102, 53] on div at bounding box center [427, 203] width 855 height 406
click at [356, 48] on button "All Property Types" at bounding box center [345, 48] width 78 height 18
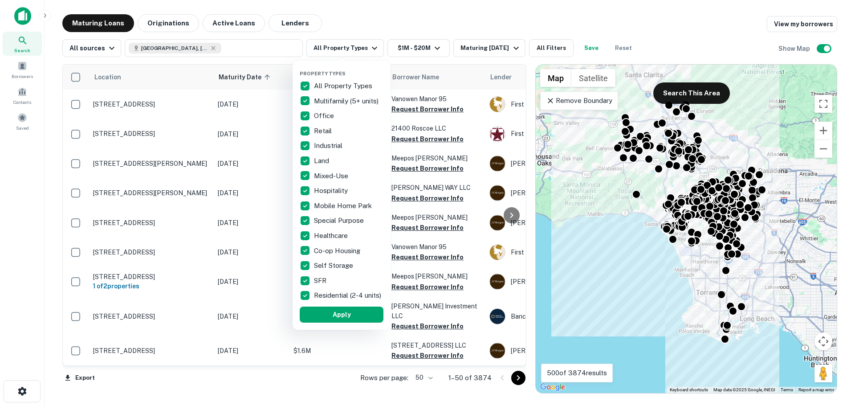
click at [336, 88] on p "All Property Types" at bounding box center [344, 86] width 60 height 11
click at [333, 103] on p "Multifamily (5+ units)" at bounding box center [347, 101] width 66 height 11
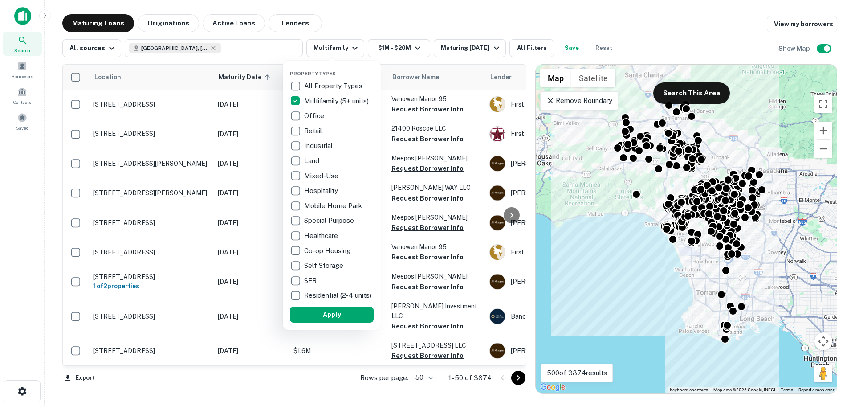
click at [315, 147] on p "Industrial" at bounding box center [319, 145] width 30 height 11
click at [314, 119] on p "Office" at bounding box center [310, 115] width 22 height 11
click at [306, 133] on p "Retail" at bounding box center [309, 131] width 20 height 11
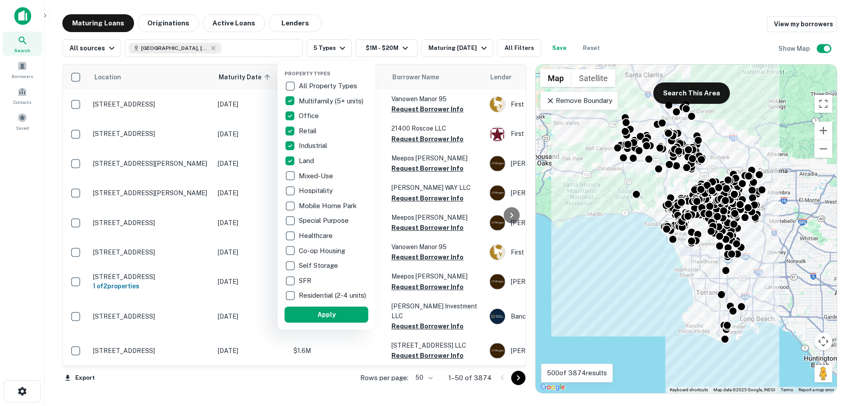
click at [307, 188] on p "Hospitality" at bounding box center [317, 190] width 36 height 11
click at [323, 176] on p "Mixed-Use" at bounding box center [317, 176] width 36 height 11
click at [315, 320] on button "Apply" at bounding box center [327, 314] width 84 height 16
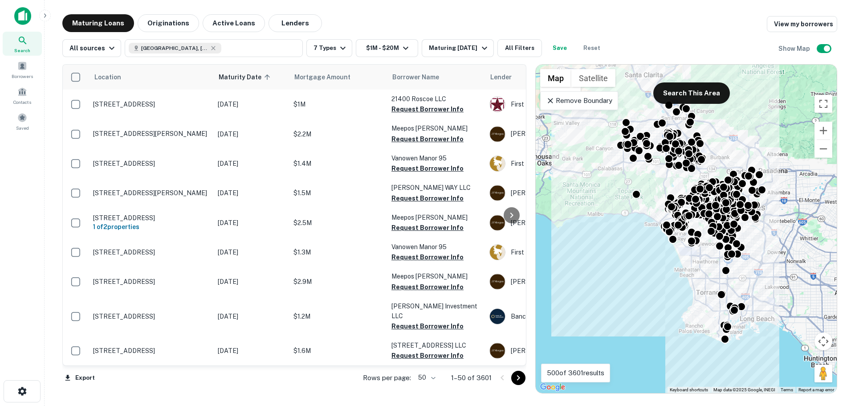
click at [565, 48] on button "Save" at bounding box center [560, 48] width 29 height 18
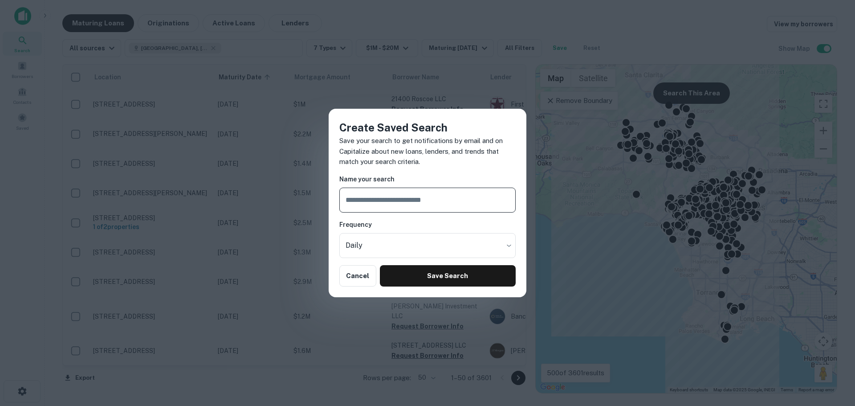
click at [380, 202] on input "text" at bounding box center [427, 200] width 176 height 25
click at [386, 251] on body "Search Borrowers Contacts Saved Maturing Loans Originations Active Loans Lender…" at bounding box center [427, 203] width 855 height 406
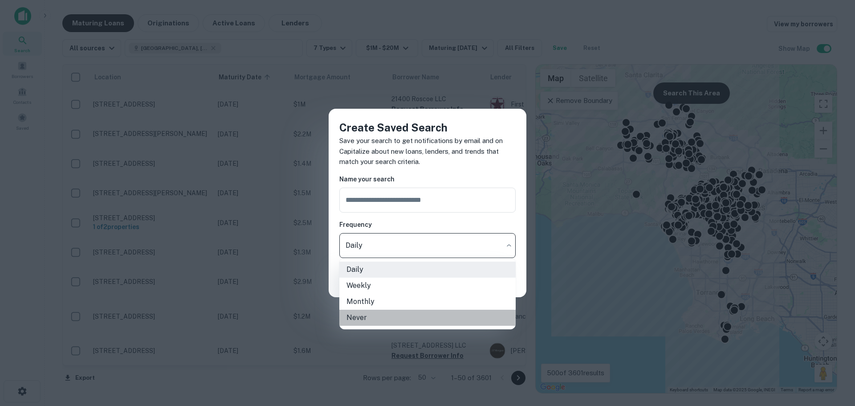
click at [363, 317] on li "Never" at bounding box center [427, 318] width 176 height 16
type input "*****"
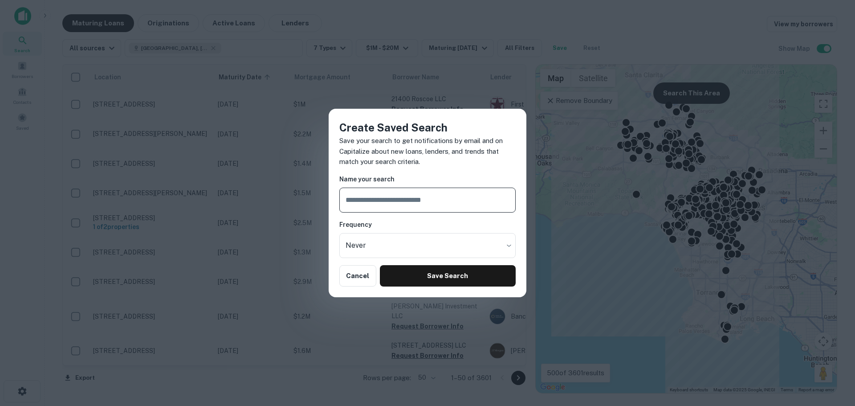
click at [404, 192] on input "text" at bounding box center [427, 200] width 176 height 25
click at [387, 203] on input "**********" at bounding box center [427, 200] width 176 height 25
type input "**********"
click at [446, 273] on button "Save Search" at bounding box center [448, 275] width 136 height 21
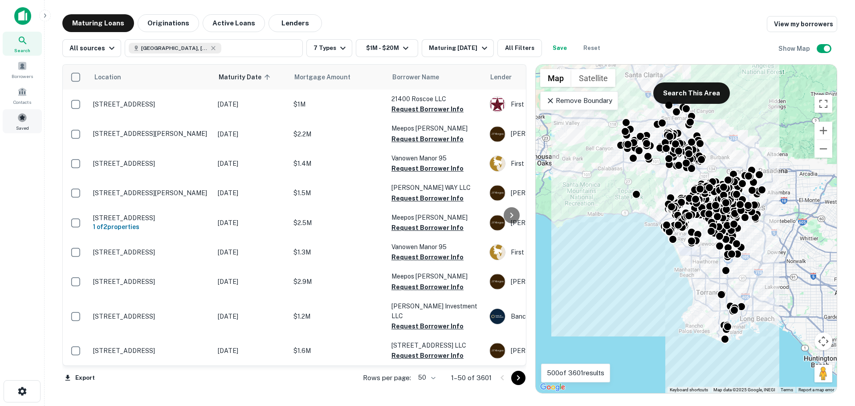
click at [35, 121] on div "Saved" at bounding box center [22, 121] width 39 height 24
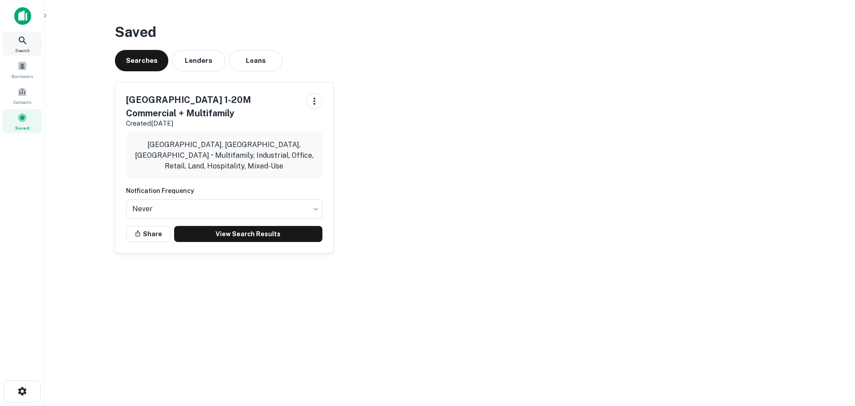
click at [25, 45] on icon at bounding box center [22, 40] width 11 height 11
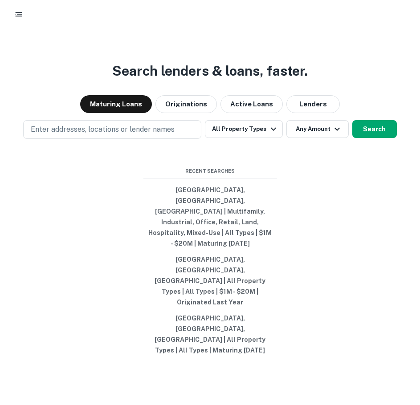
click at [123, 33] on div "Search lenders & loans, faster. Maturing Loans Originations Active Loans Lender…" at bounding box center [210, 234] width 420 height 405
click at [98, 45] on div "Search lenders & loans, faster. Maturing Loans Originations Active Loans Lender…" at bounding box center [210, 241] width 420 height 405
